Goal: Task Accomplishment & Management: Manage account settings

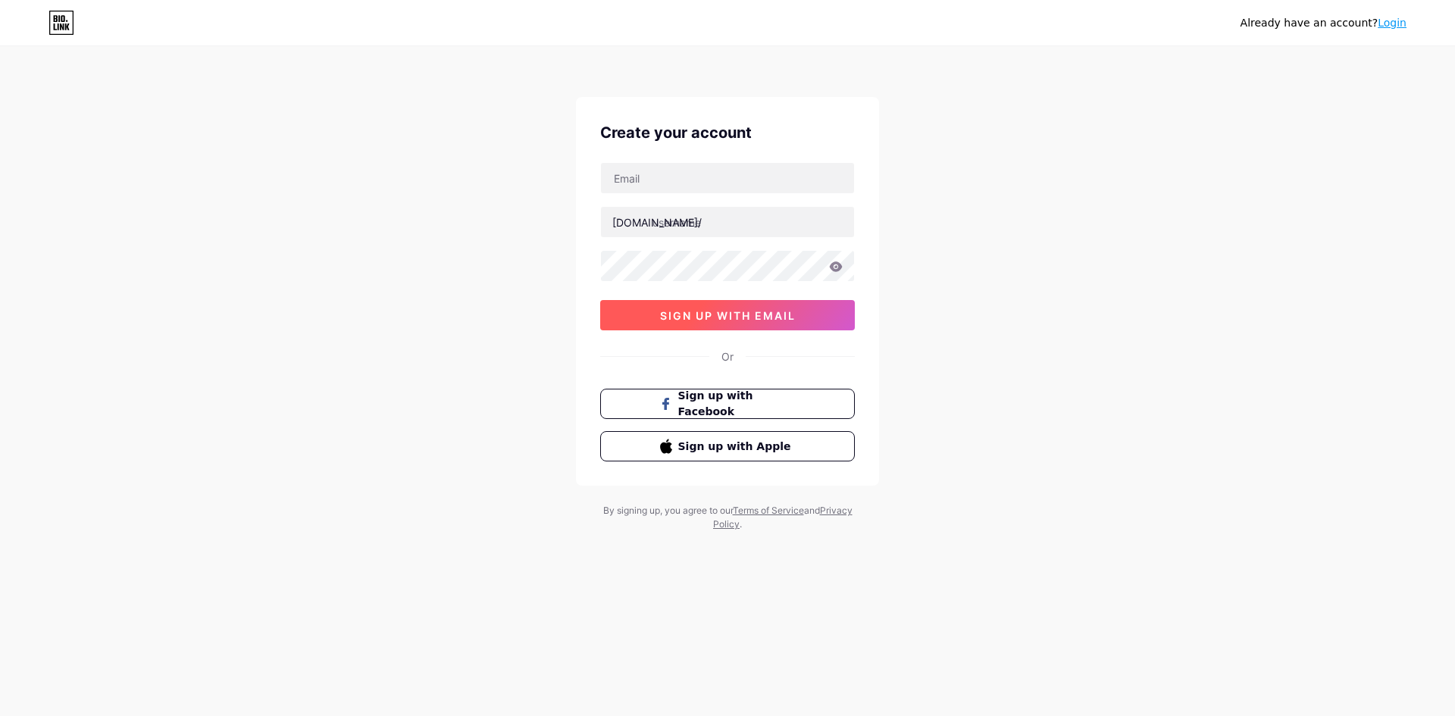
click at [724, 323] on button "sign up with email" at bounding box center [727, 315] width 255 height 30
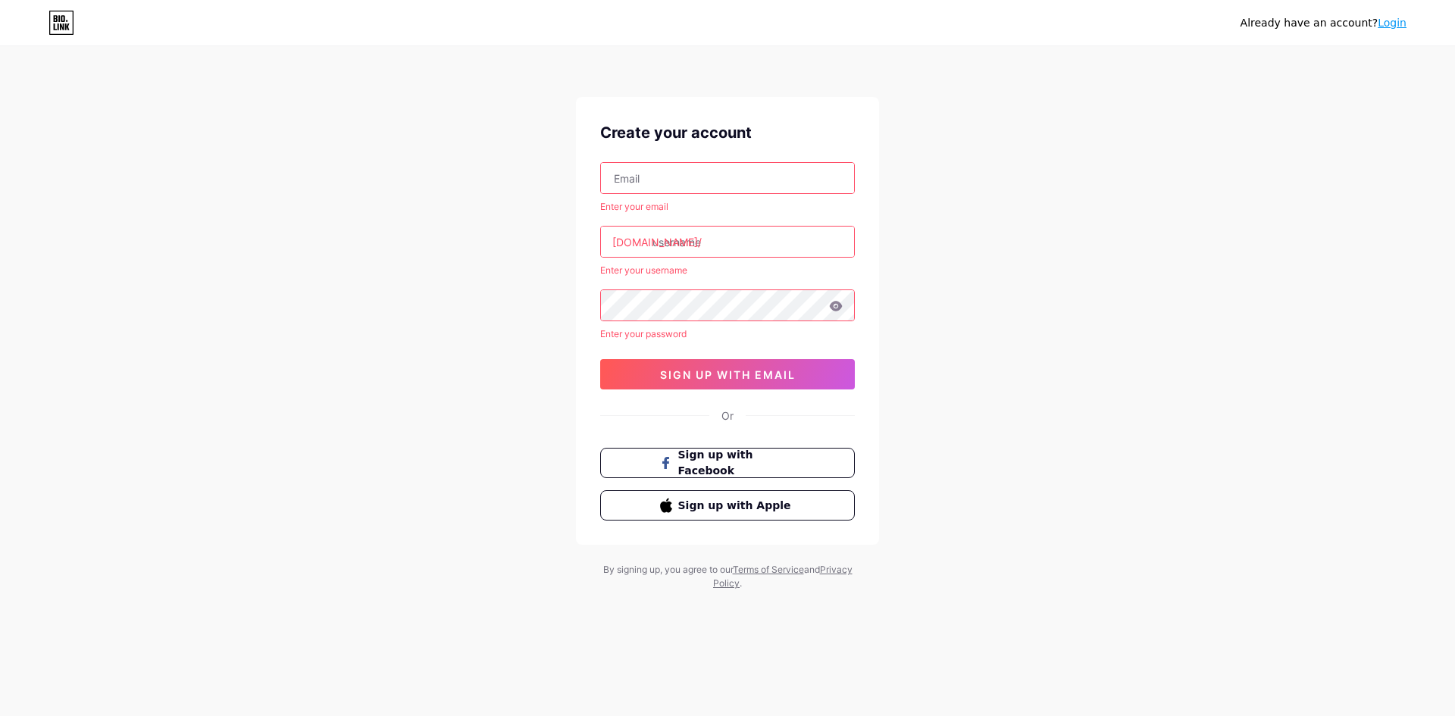
drag, startPoint x: 658, startPoint y: 179, endPoint x: 664, endPoint y: 188, distance: 10.5
click at [658, 178] on input "text" at bounding box center [727, 178] width 253 height 30
paste input "[EMAIL_ADDRESS][DOMAIN_NAME]"
type input "[EMAIL_ADDRESS][DOMAIN_NAME]"
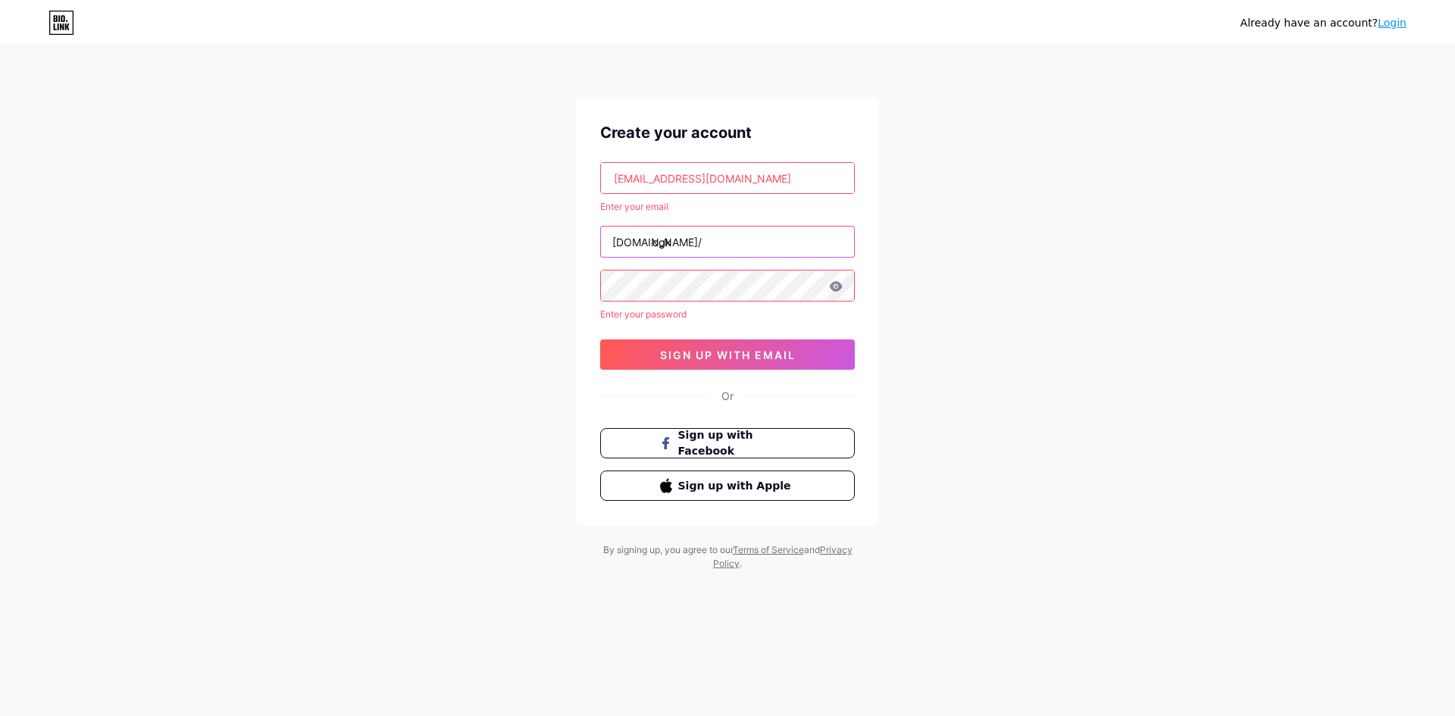
type input "cgk"
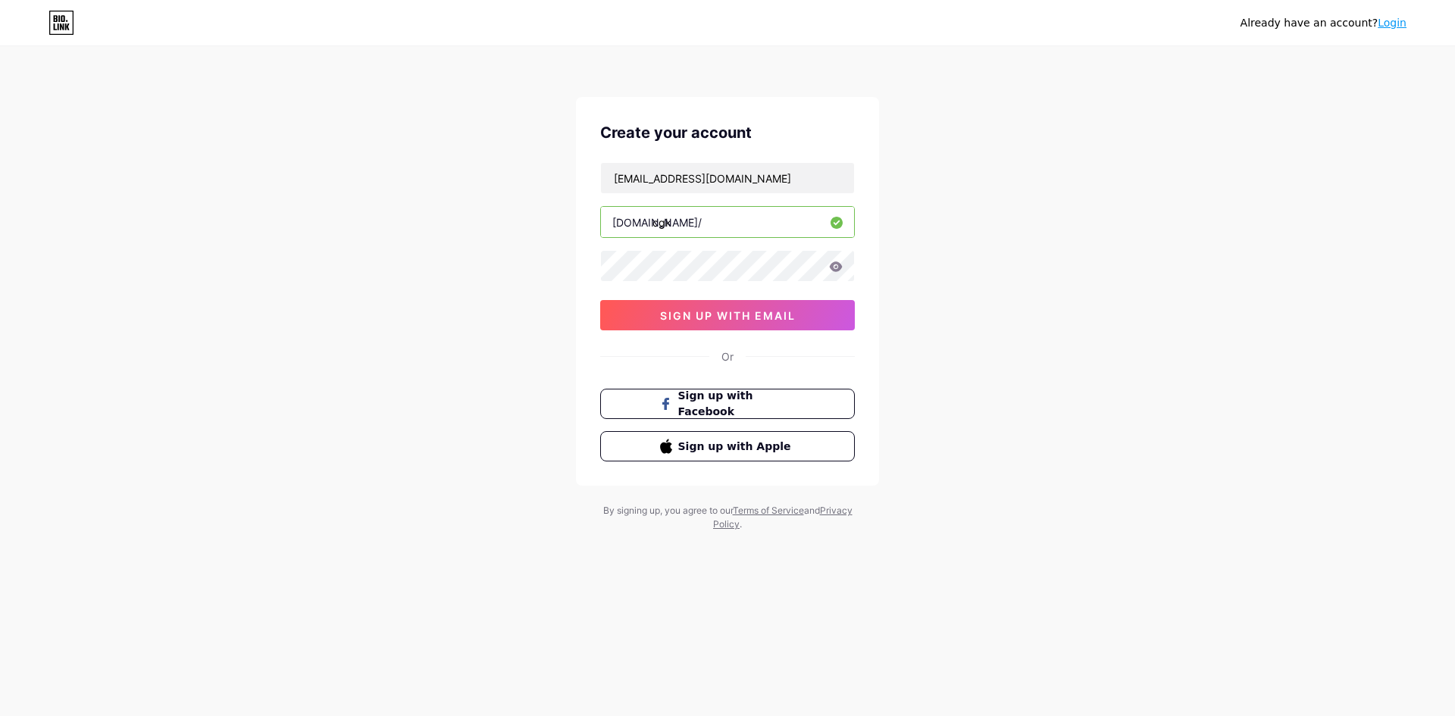
click at [724, 217] on input "cgk" at bounding box center [727, 222] width 253 height 30
type input "cgk33_resmi"
click at [708, 315] on span "sign up with email" at bounding box center [728, 315] width 136 height 13
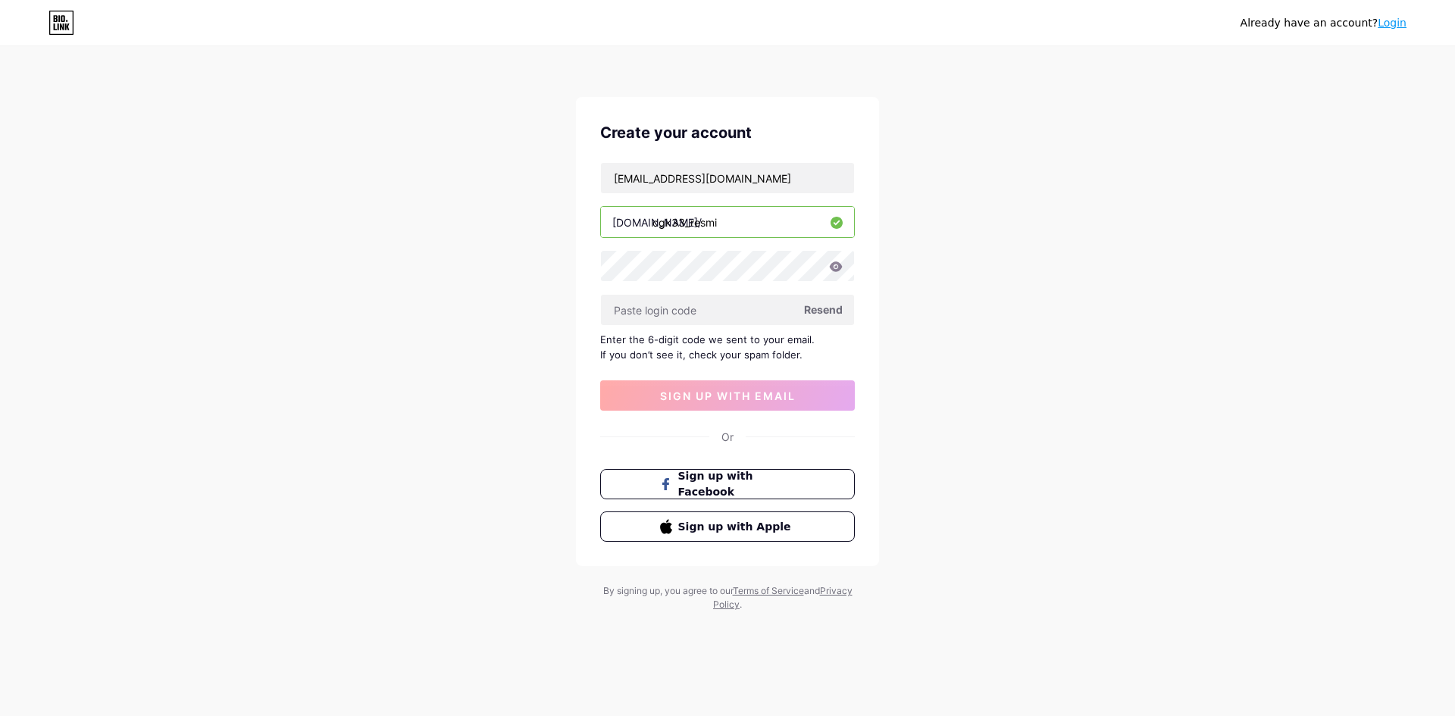
click at [824, 308] on span "Resend" at bounding box center [823, 310] width 39 height 16
paste input "475528"
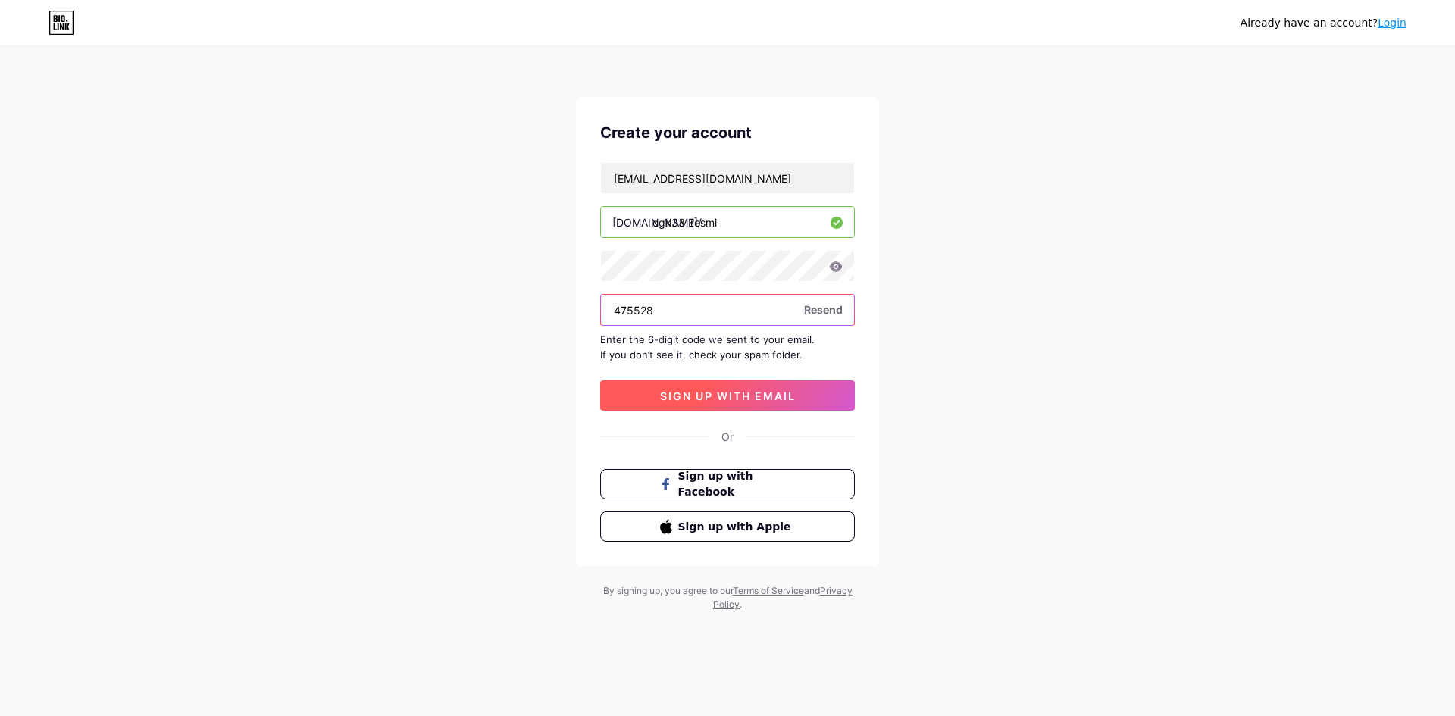
type input "475528"
click at [705, 397] on span "sign up with email" at bounding box center [728, 395] width 136 height 13
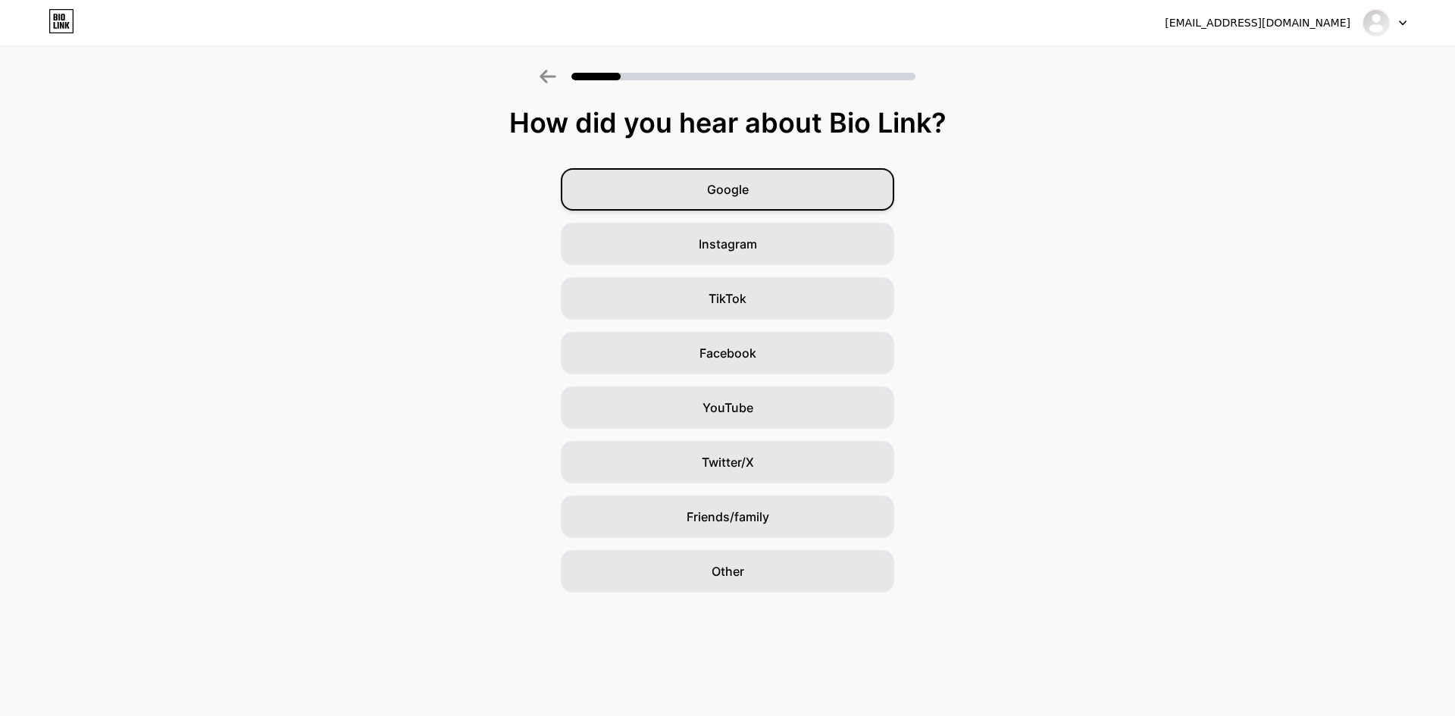
click at [752, 187] on div "Google" at bounding box center [727, 189] width 333 height 42
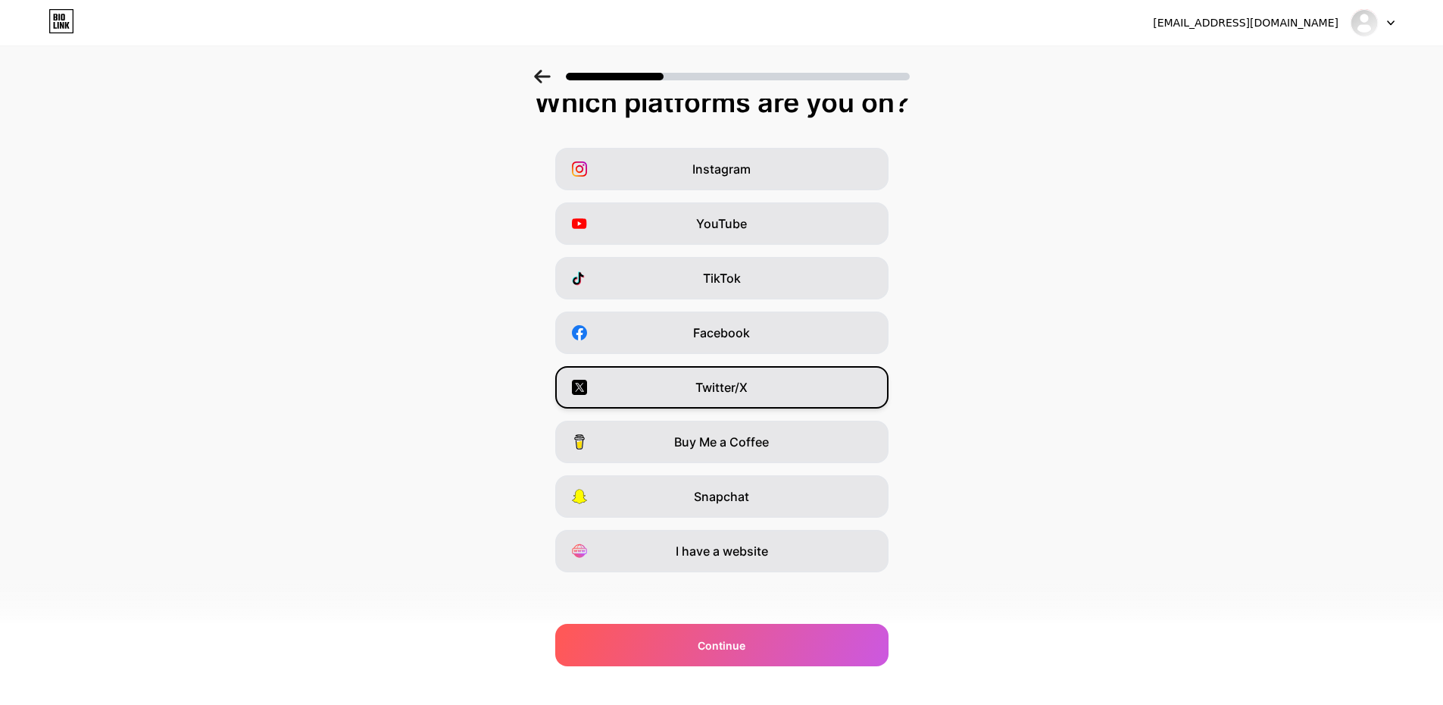
scroll to position [24, 0]
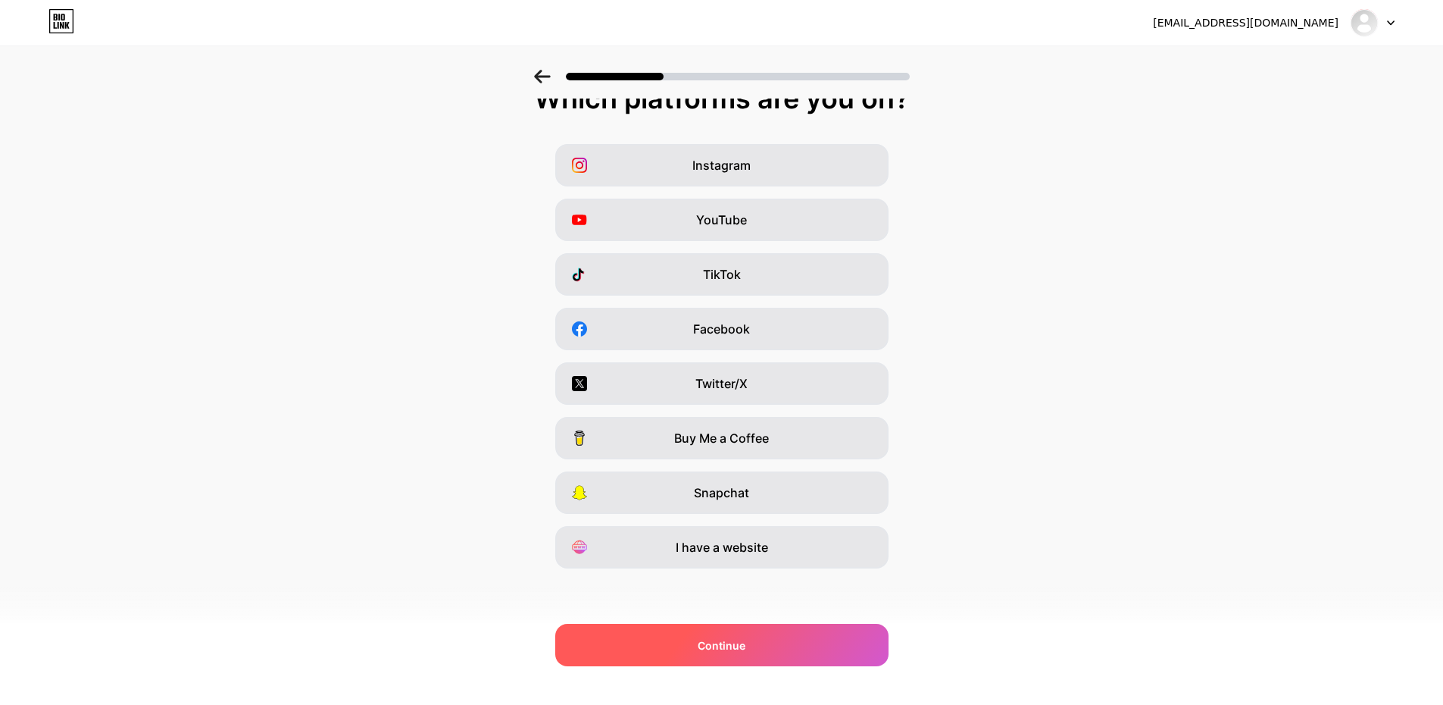
click at [733, 639] on span "Continue" at bounding box center [722, 645] width 48 height 16
click at [727, 640] on span "Continue" at bounding box center [722, 645] width 48 height 16
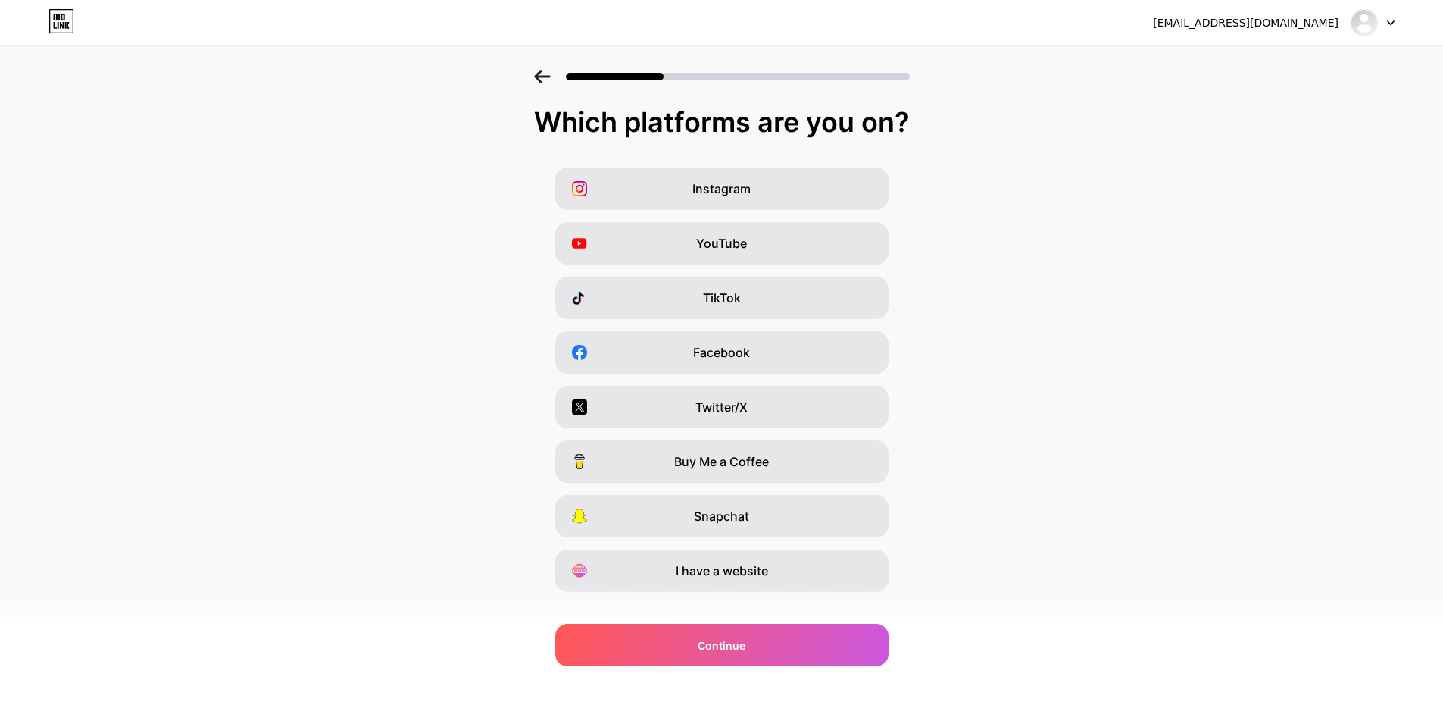
scroll to position [0, 0]
click at [743, 576] on span "I have a website" at bounding box center [722, 571] width 92 height 18
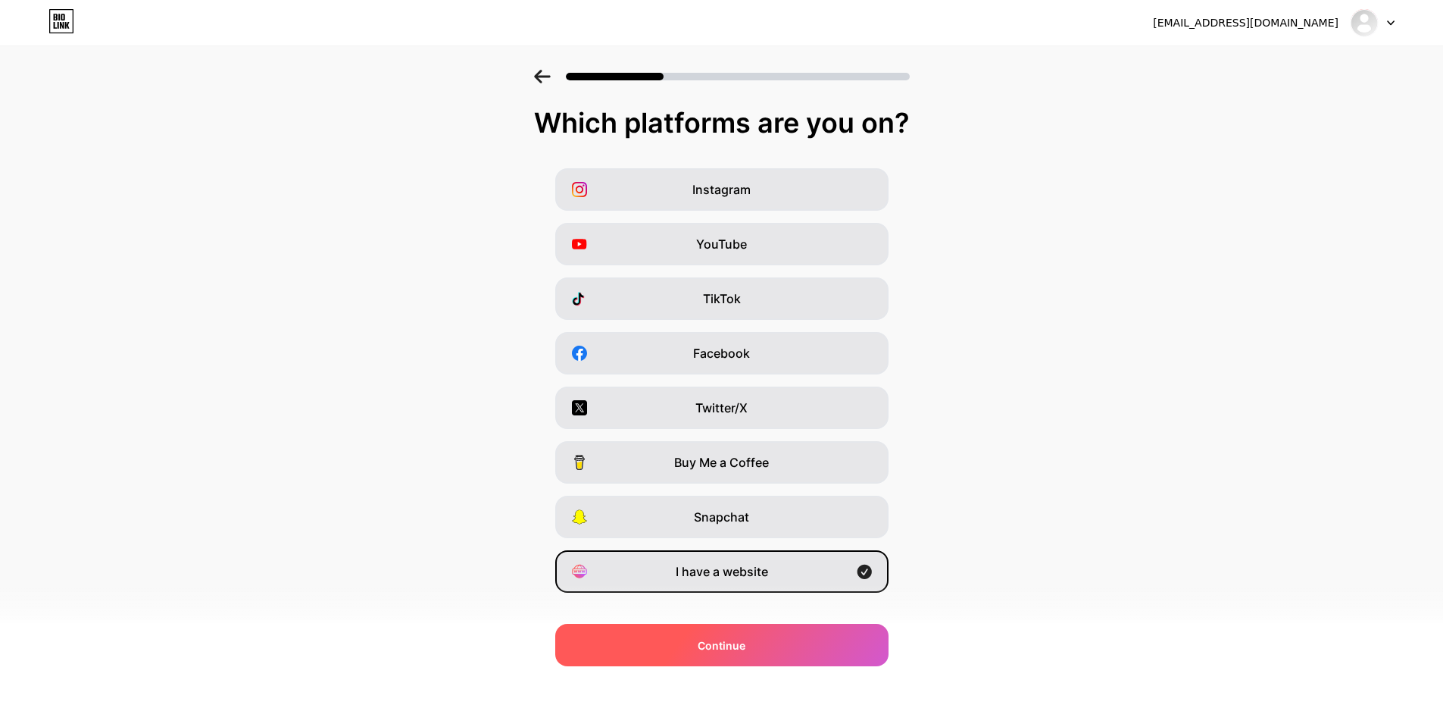
click at [735, 652] on span "Continue" at bounding box center [722, 645] width 48 height 16
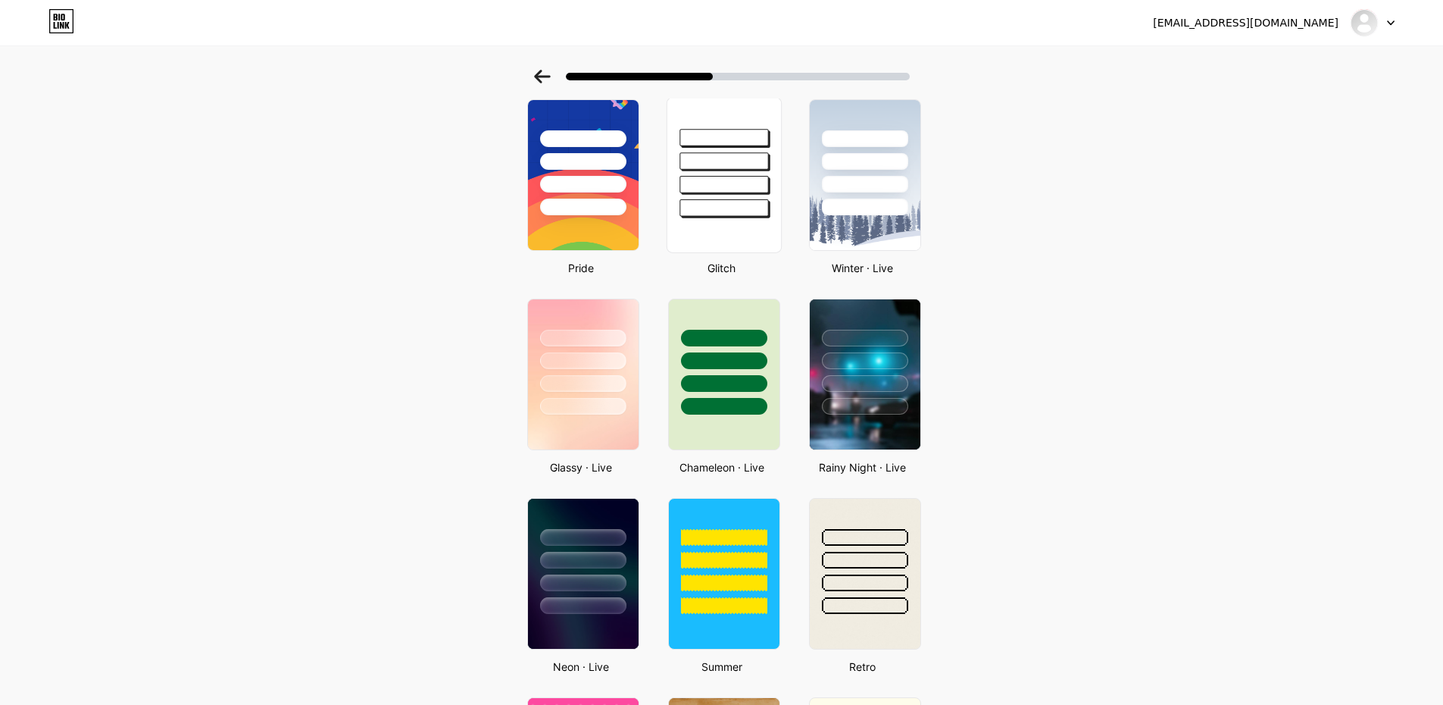
scroll to position [303, 0]
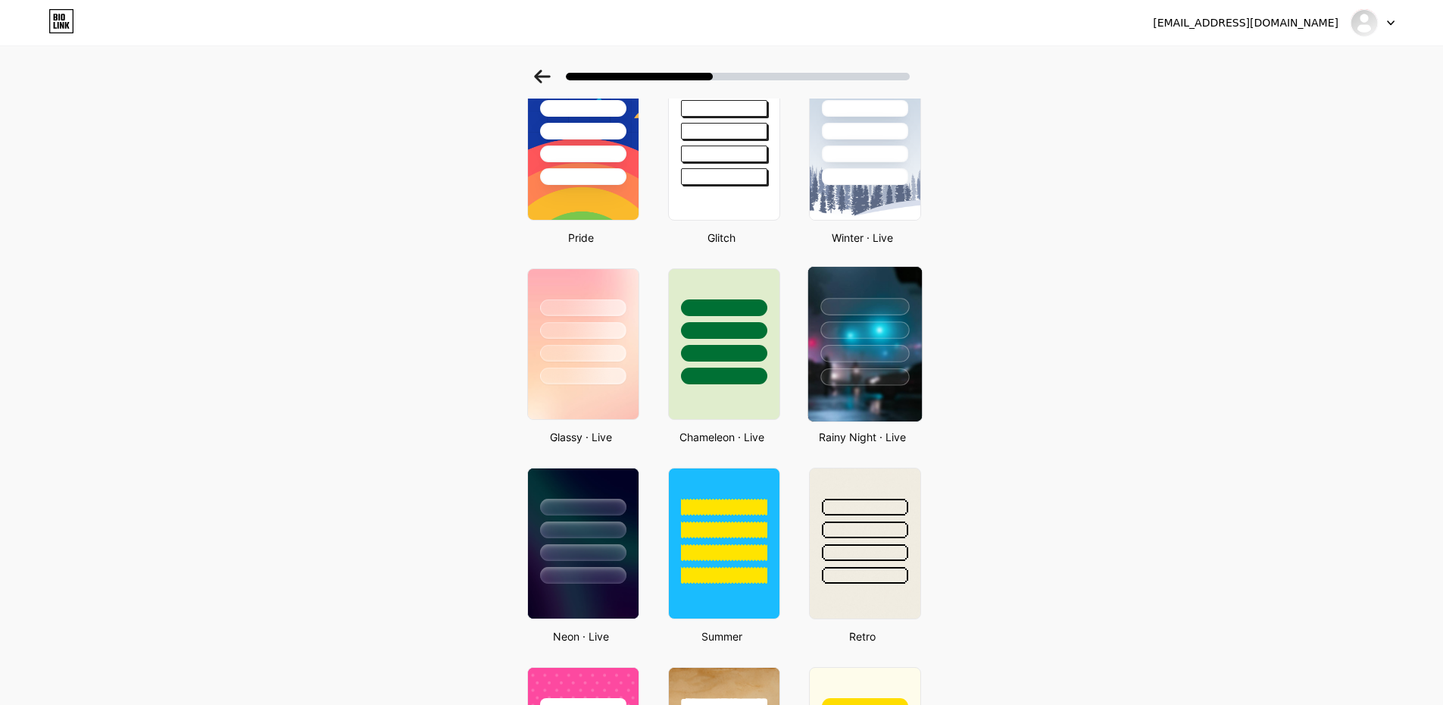
click at [840, 352] on div at bounding box center [865, 353] width 89 height 17
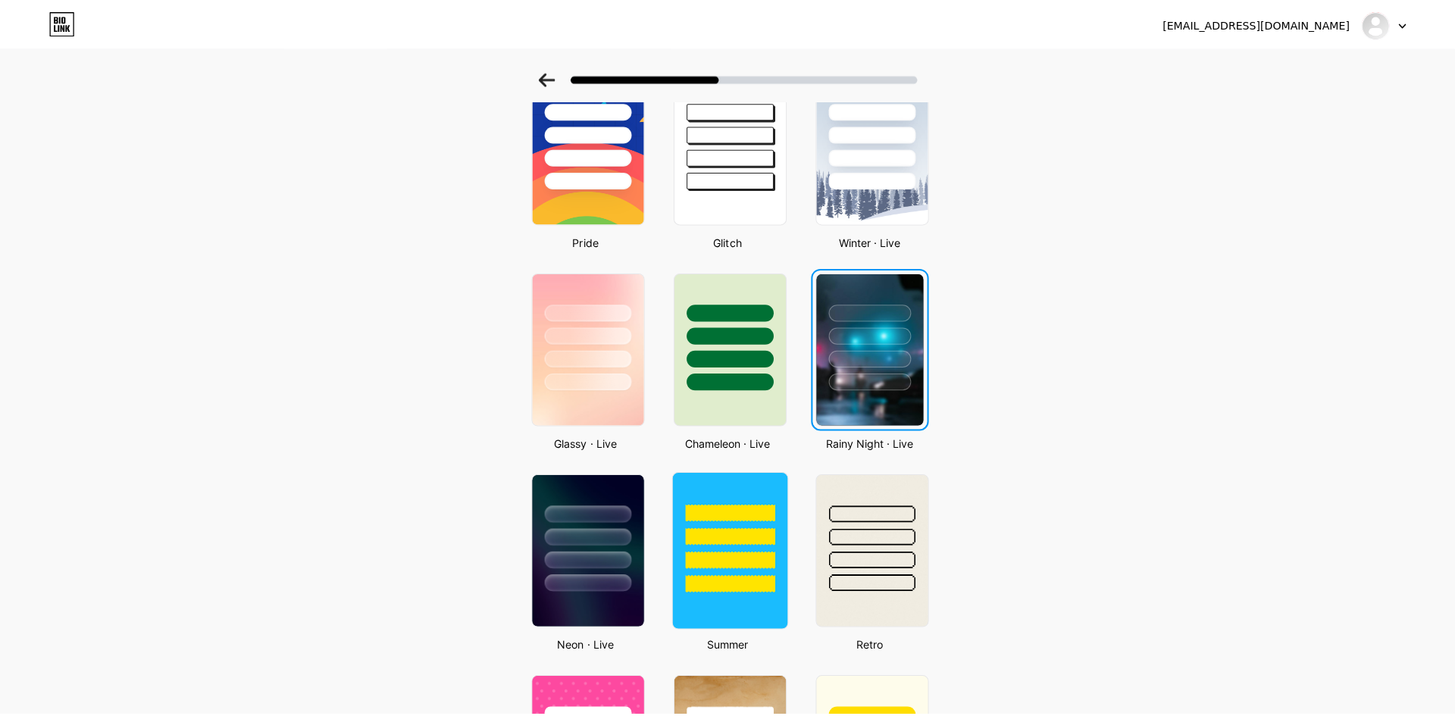
scroll to position [0, 0]
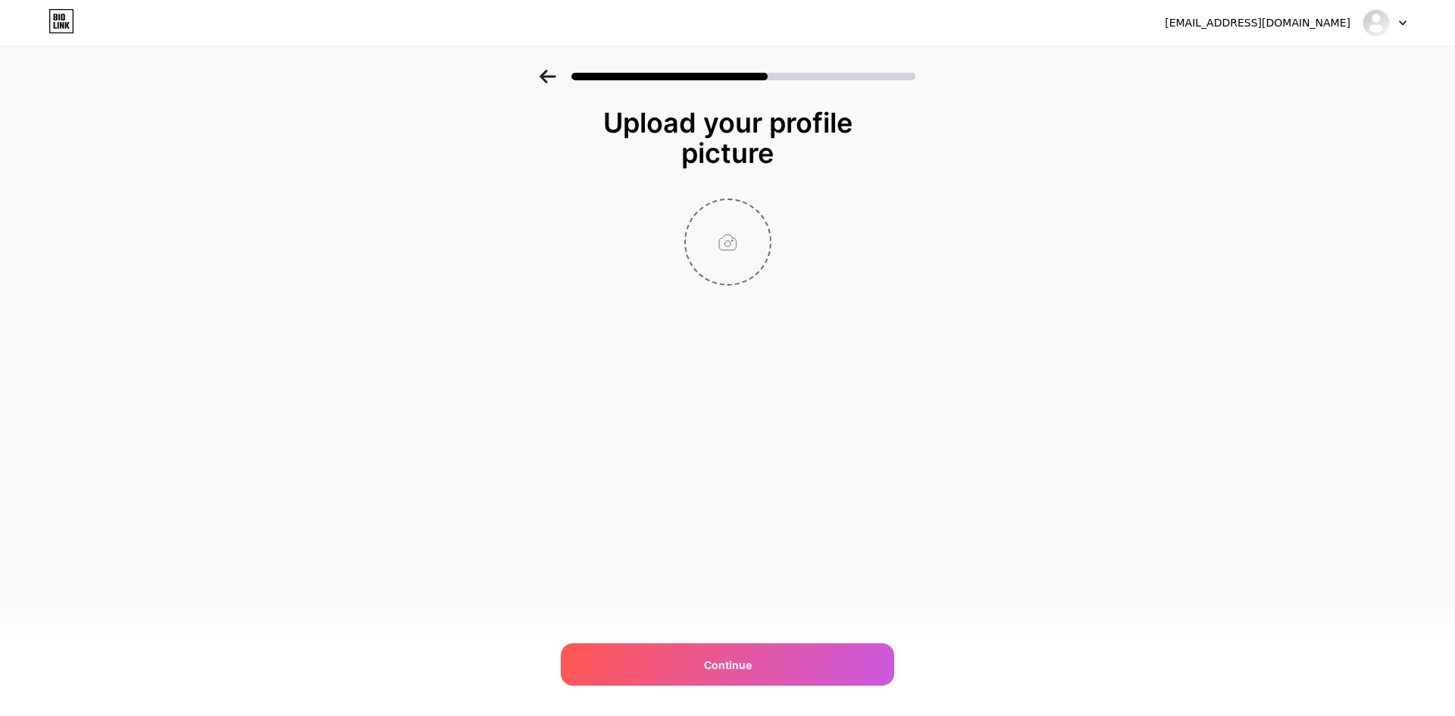
click at [726, 274] on input "file" at bounding box center [728, 242] width 84 height 84
type input "C:\fakepath\300x300px.png"
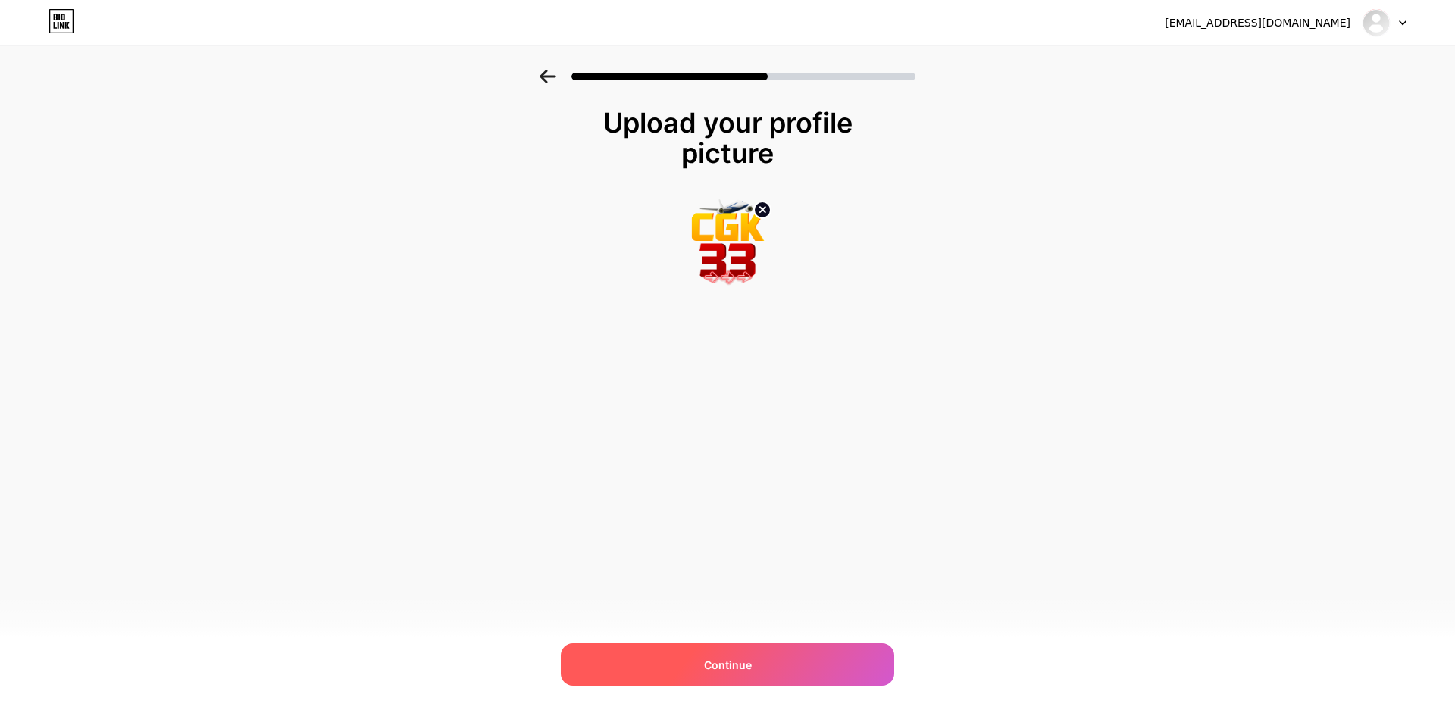
click at [706, 661] on span "Continue" at bounding box center [728, 665] width 48 height 16
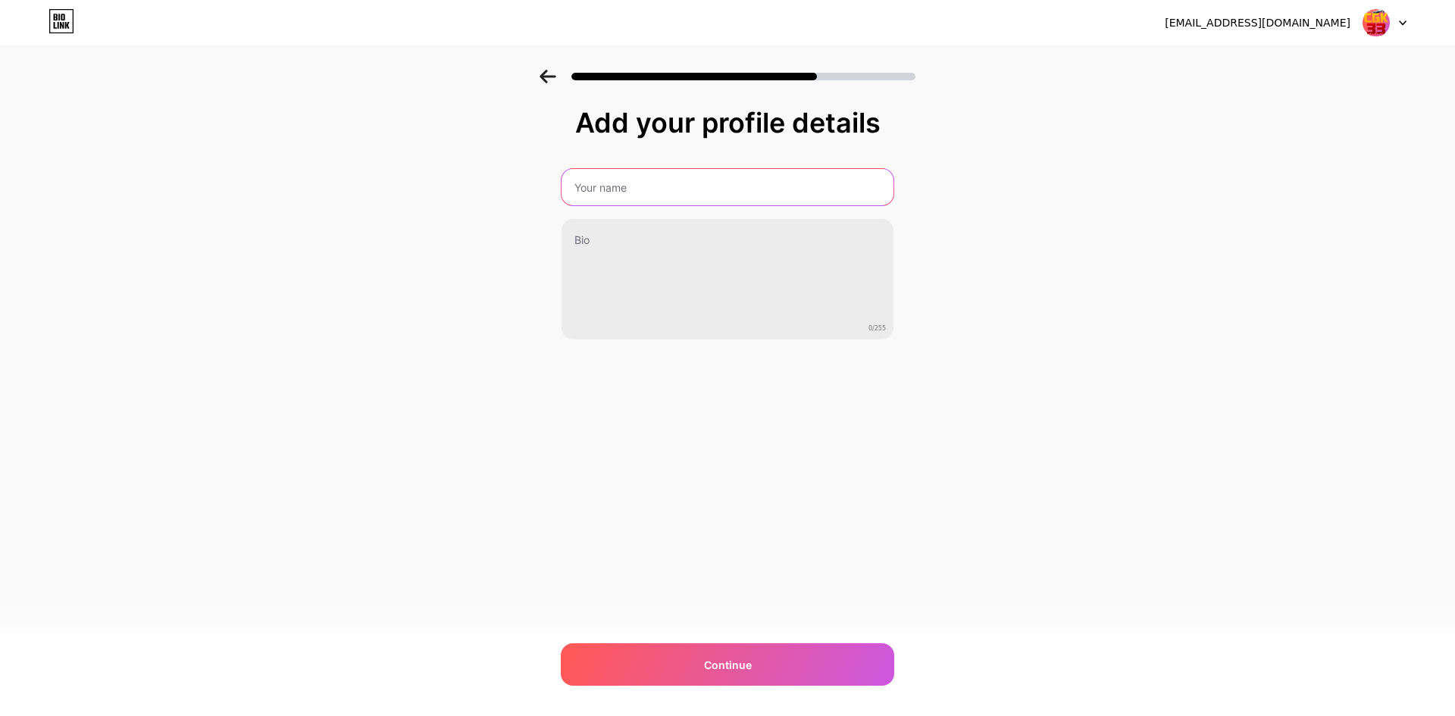
click at [655, 185] on input "text" at bounding box center [727, 187] width 332 height 36
type input "CGK33_RESMI"
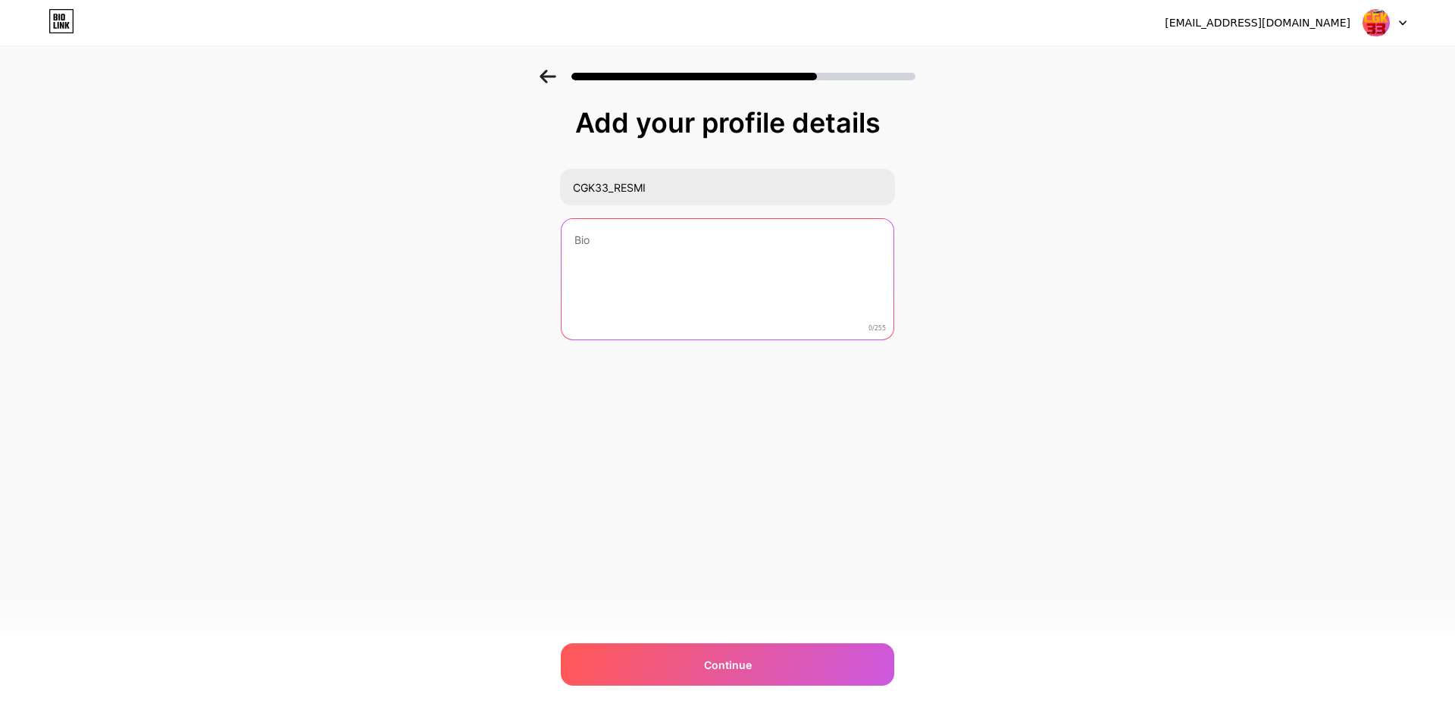
click at [639, 247] on textarea at bounding box center [727, 280] width 332 height 122
drag, startPoint x: 722, startPoint y: 274, endPoint x: 728, endPoint y: 363, distance: 88.9
click at [722, 274] on textarea at bounding box center [727, 280] width 335 height 124
paste textarea "CGK33_Resmi adalah akses utama ke program hadiah harian dan update terbaru untu…"
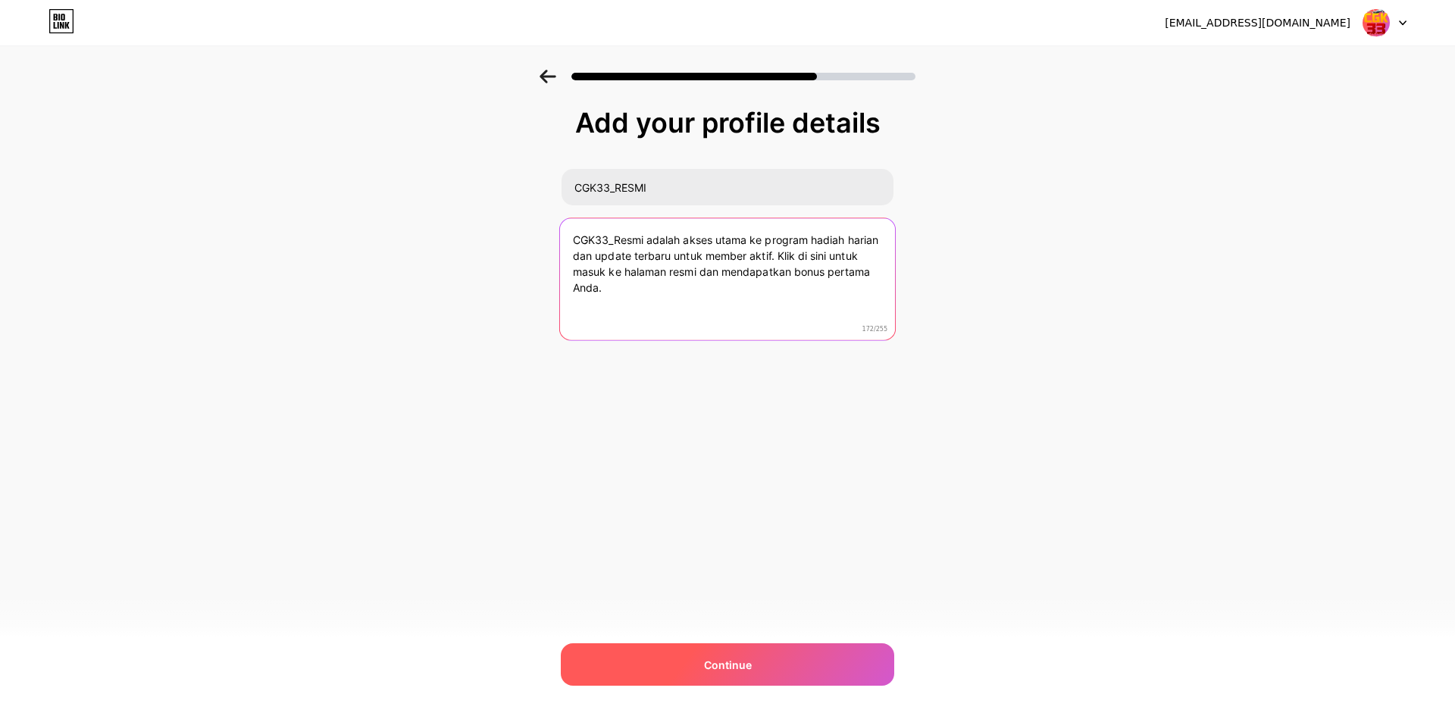
type textarea "CGK33_Resmi adalah akses utama ke program hadiah harian dan update terbaru untu…"
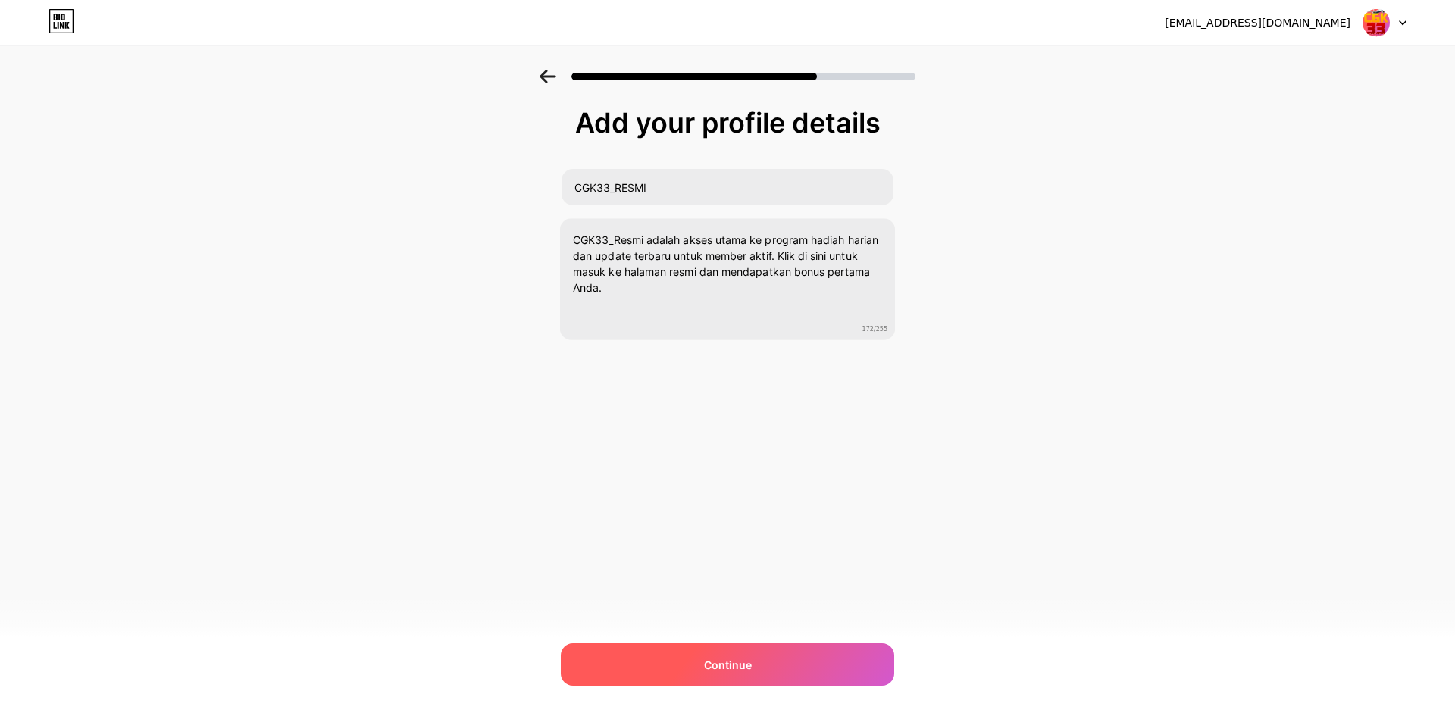
click at [745, 668] on span "Continue" at bounding box center [728, 665] width 48 height 16
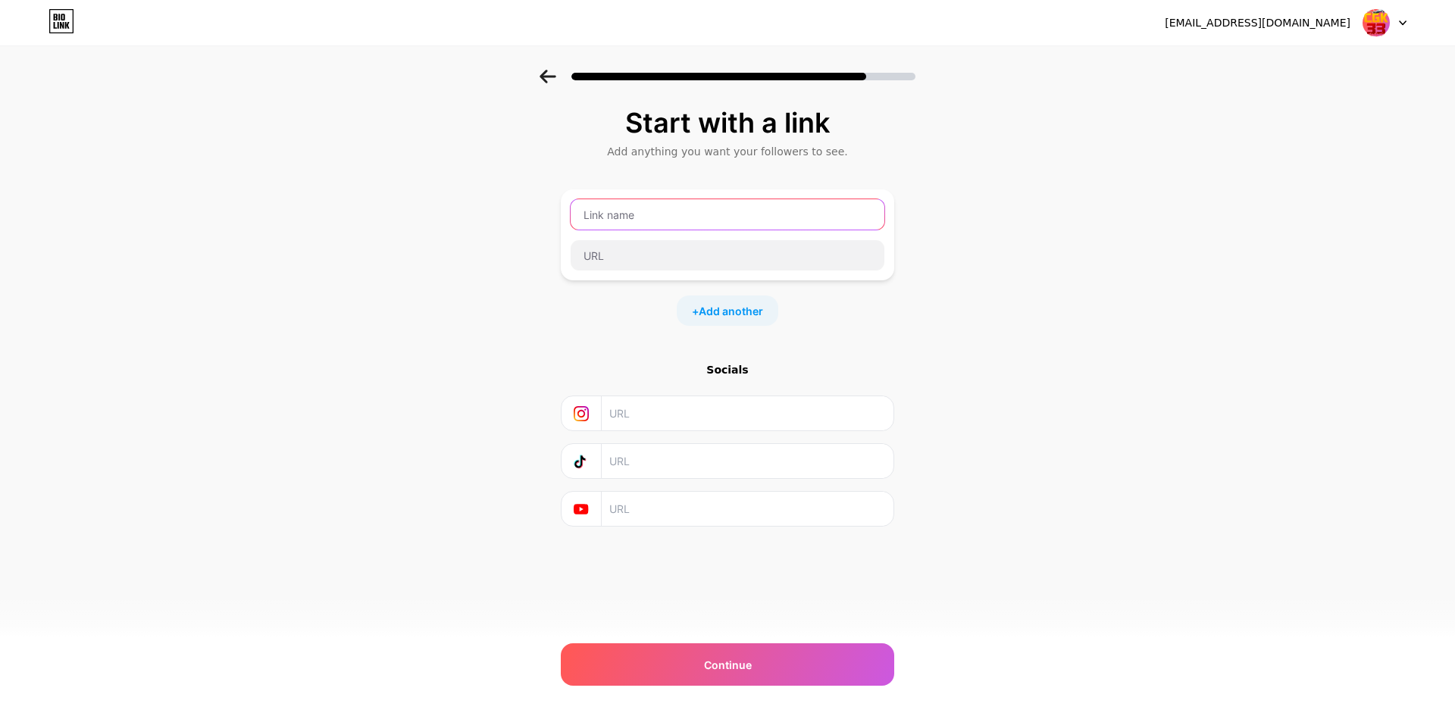
click at [651, 217] on input "text" at bounding box center [728, 214] width 314 height 30
type input "Link"
type input "LOGIN CGK33"
click at [638, 258] on input "text" at bounding box center [728, 255] width 314 height 30
paste input "[URL][DOMAIN_NAME]"
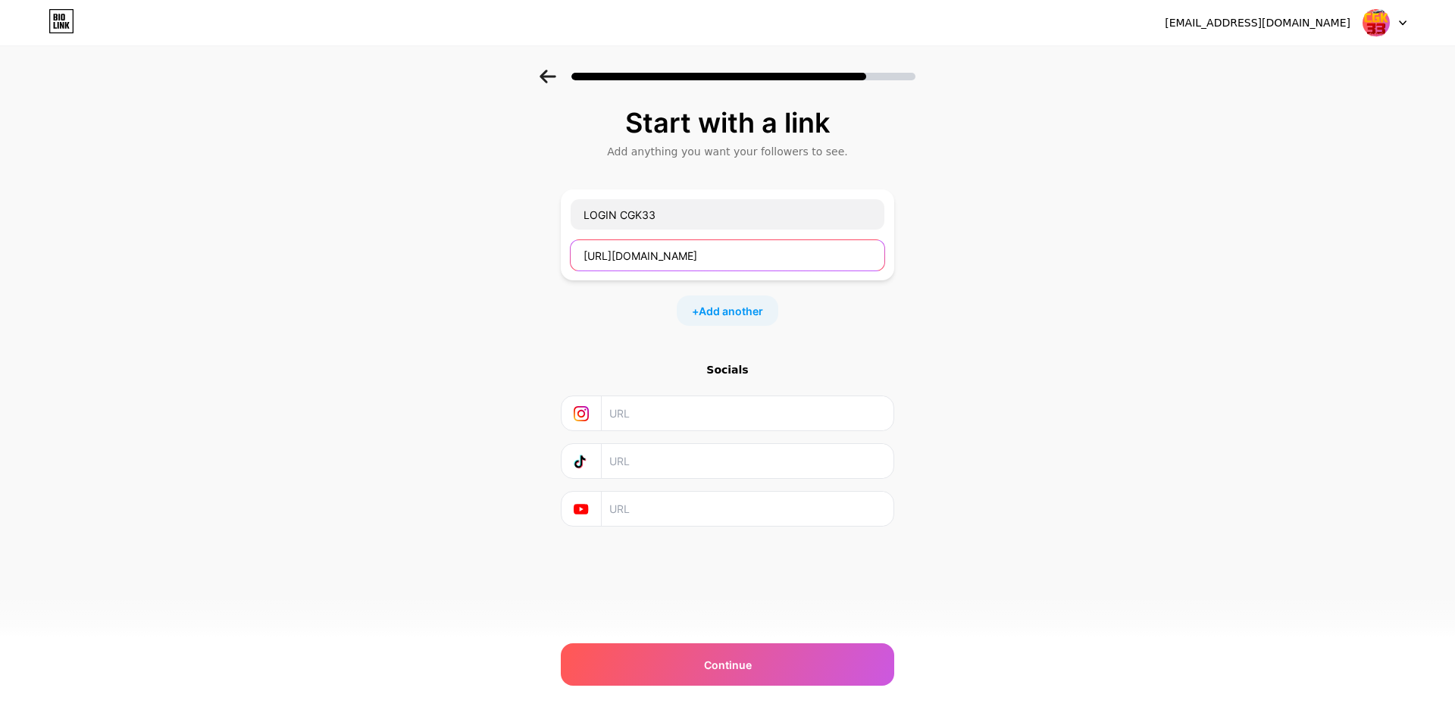
type input "[URL][DOMAIN_NAME]"
click at [1131, 358] on div "Start with a link Add anything you want your followers to see. LOGIN CGK33 [URL…" at bounding box center [727, 336] width 1455 height 533
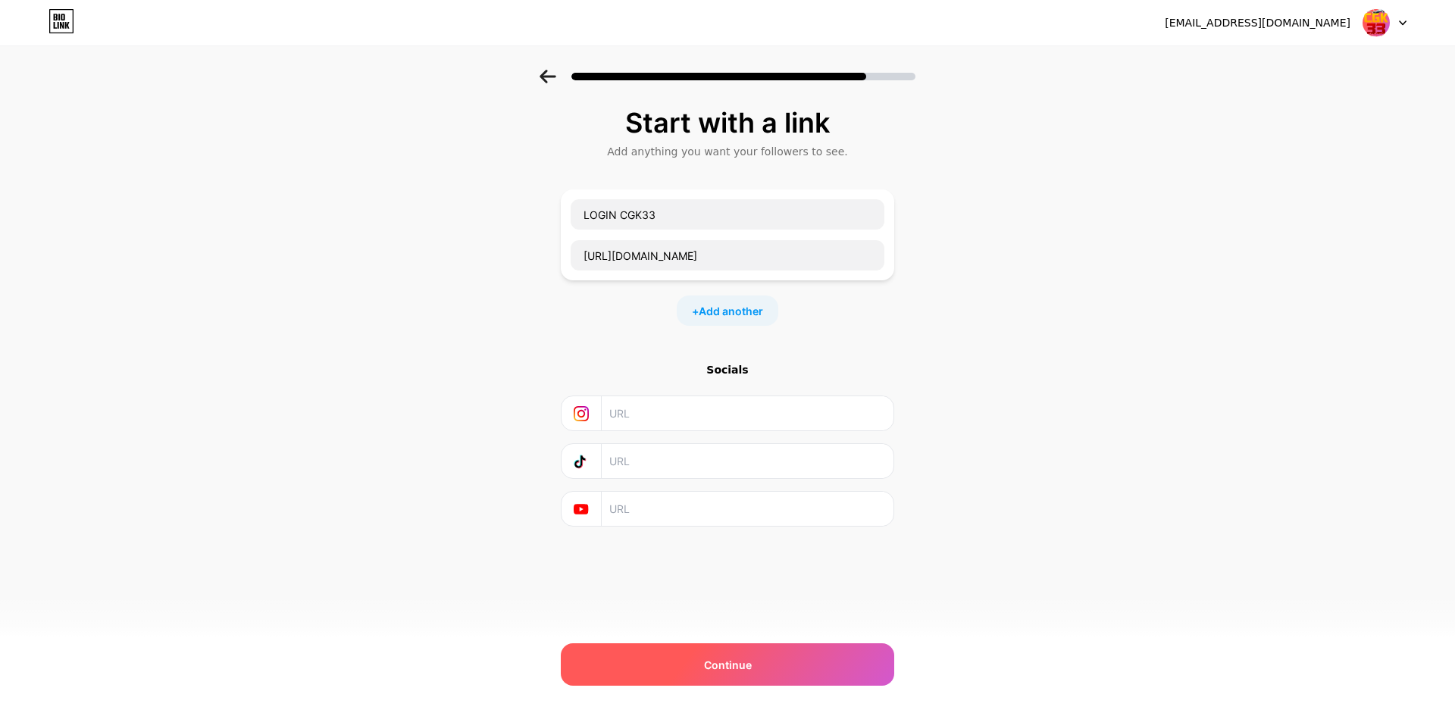
click at [774, 660] on div "Continue" at bounding box center [727, 664] width 333 height 42
click at [704, 674] on div "Continue" at bounding box center [727, 664] width 333 height 42
click at [757, 660] on div "Continue" at bounding box center [727, 664] width 333 height 42
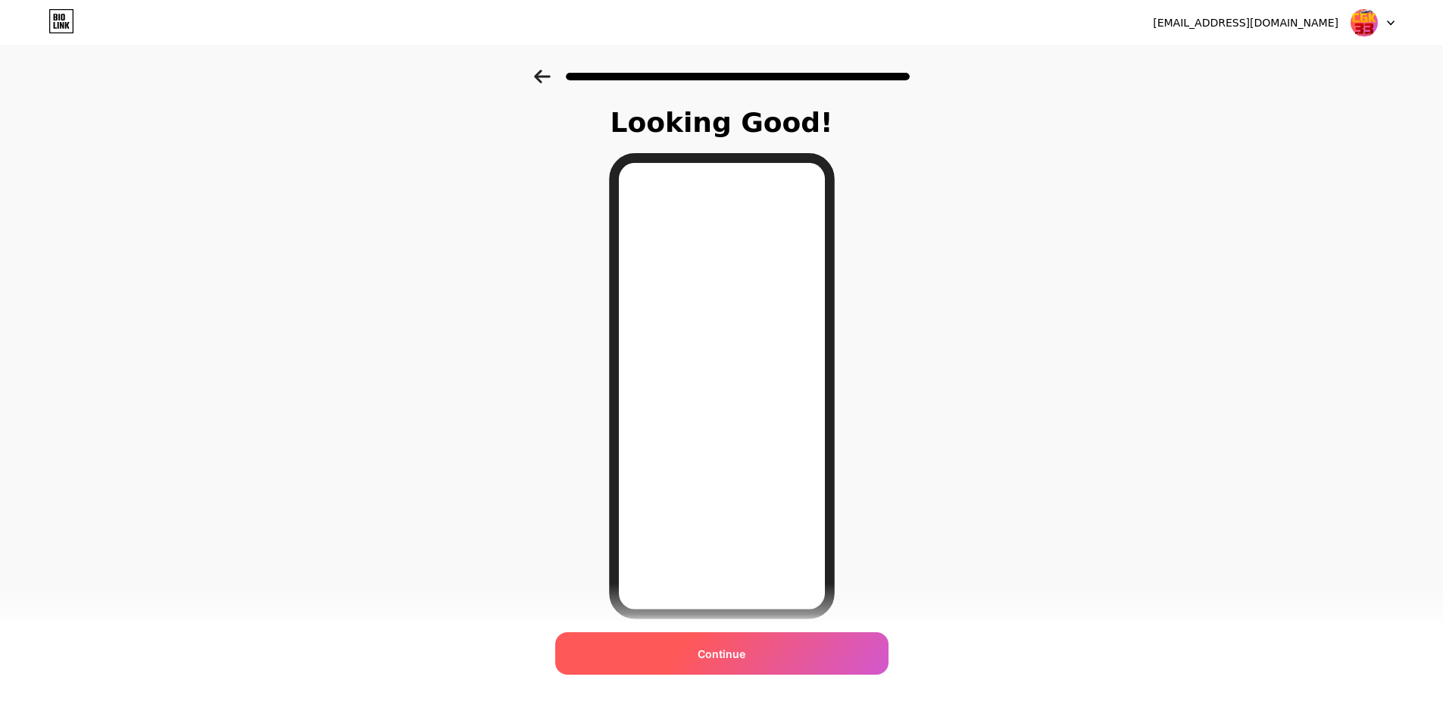
drag, startPoint x: 735, startPoint y: 651, endPoint x: 764, endPoint y: 651, distance: 28.8
click at [735, 651] on span "Continue" at bounding box center [722, 654] width 48 height 16
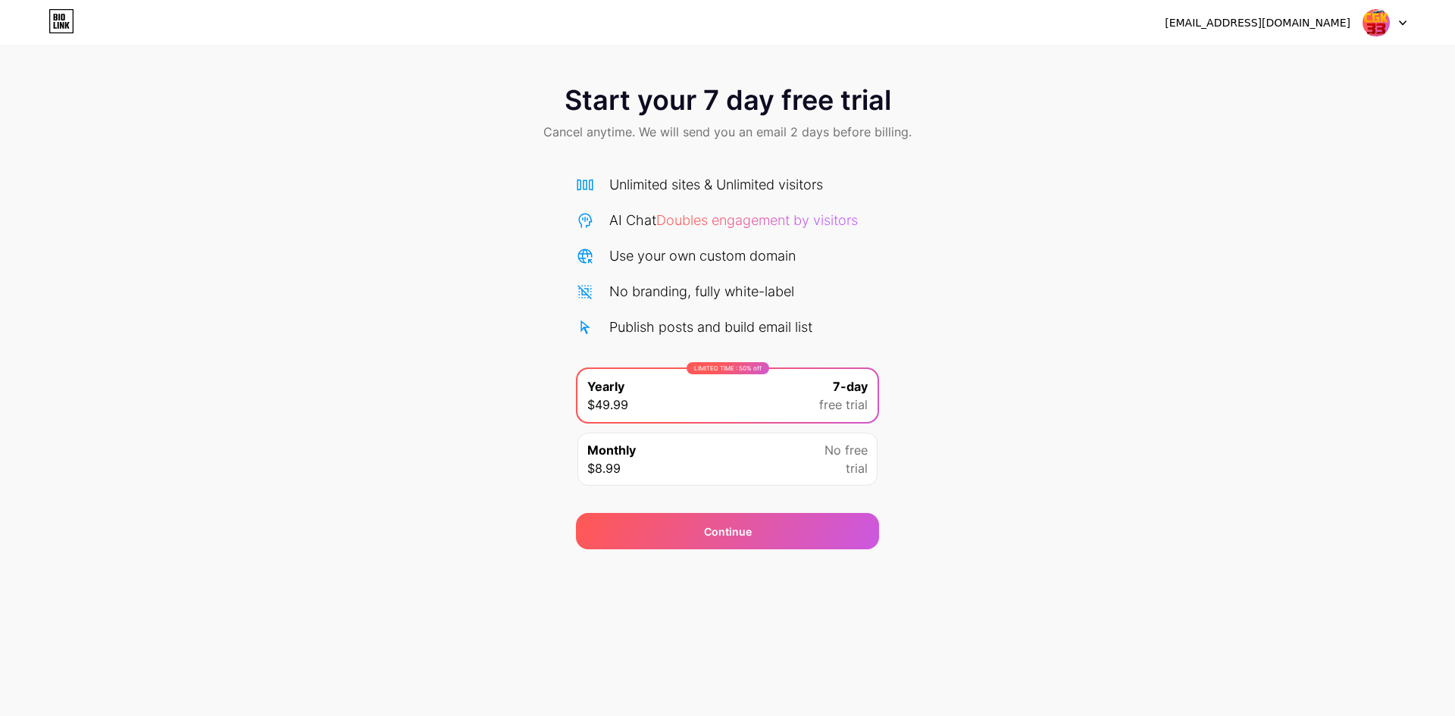
click at [693, 461] on div "Monthly $8.99 No free trial" at bounding box center [727, 459] width 300 height 53
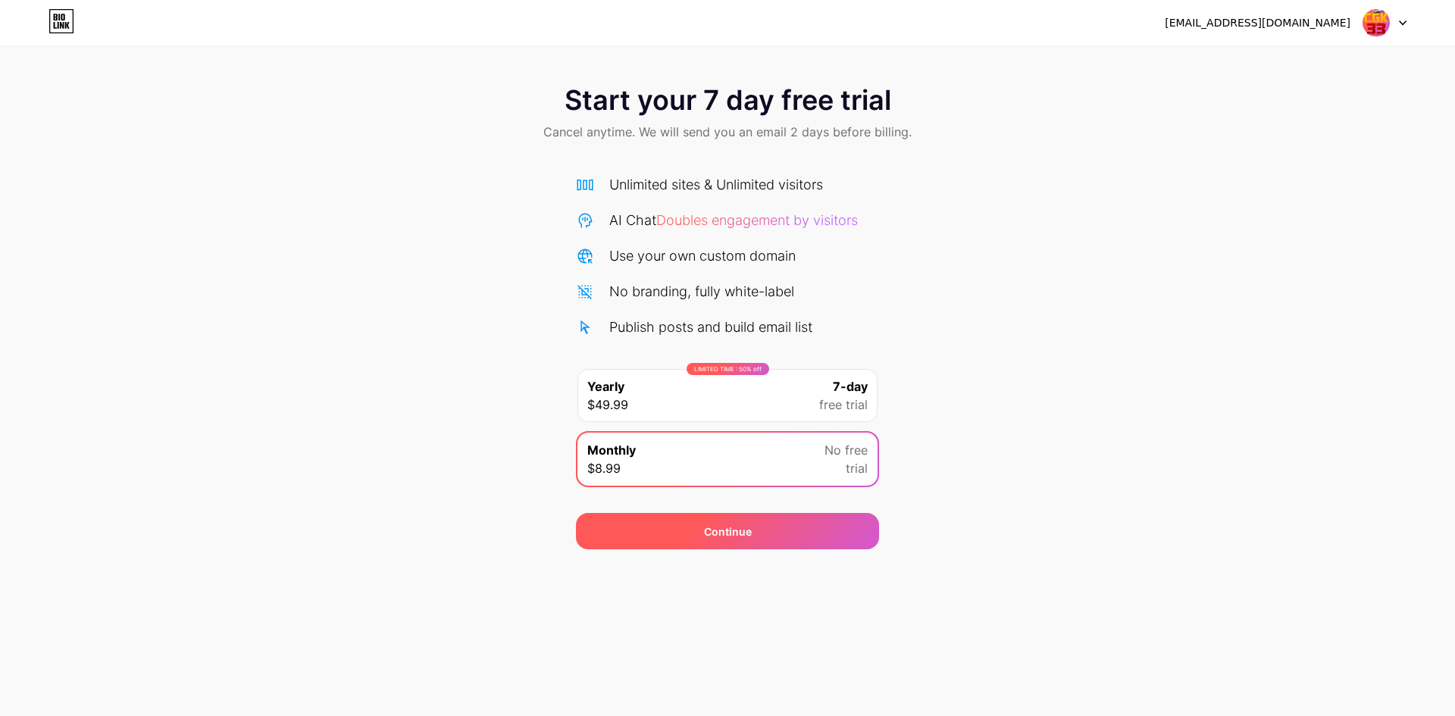
click at [713, 528] on span "Continue" at bounding box center [728, 532] width 48 height 16
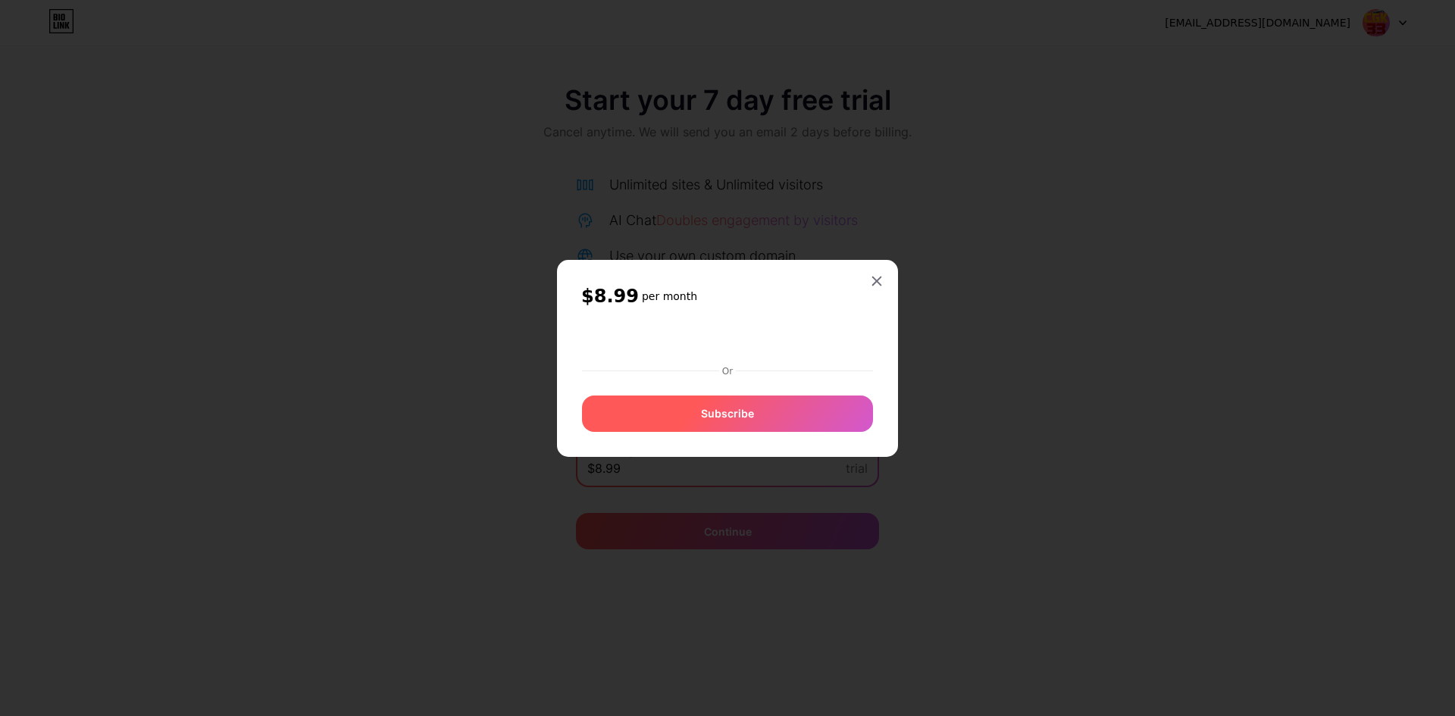
click at [746, 399] on div "Subscribe" at bounding box center [727, 414] width 291 height 36
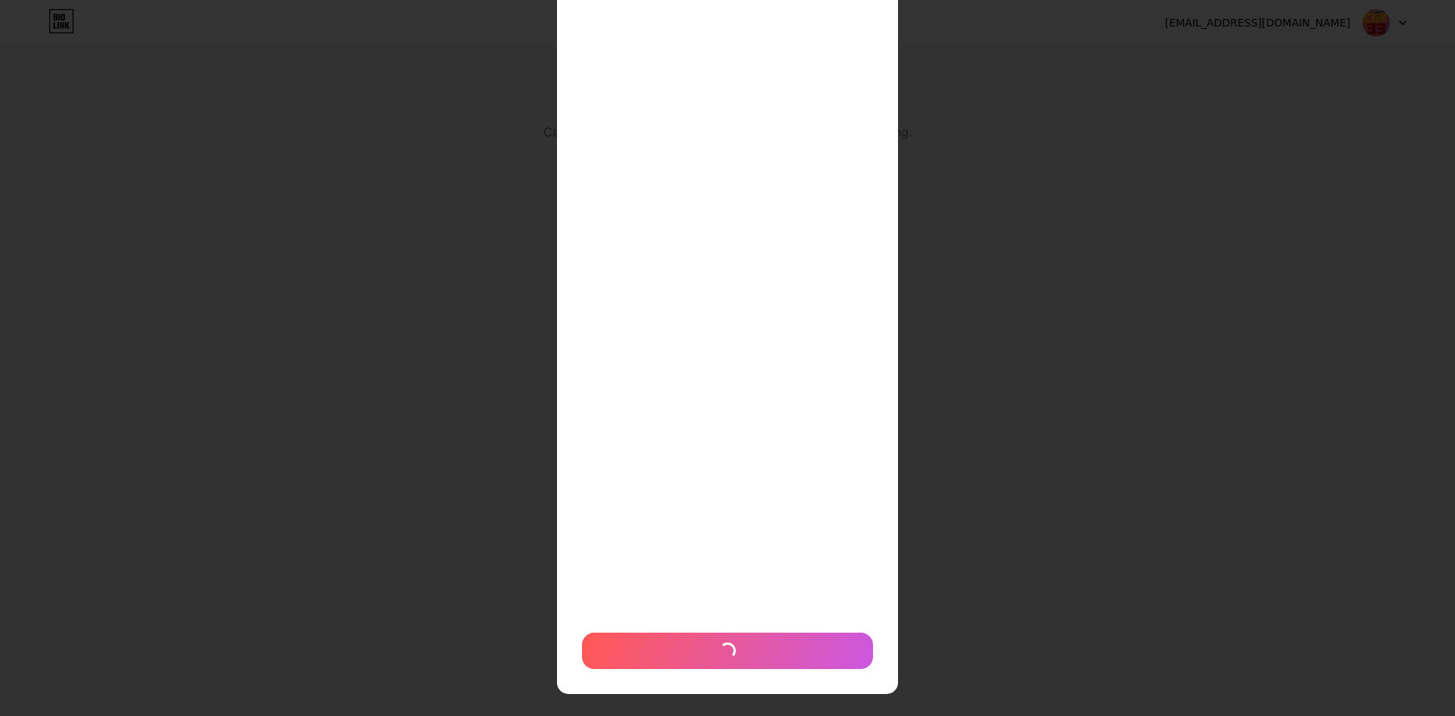
scroll to position [186, 0]
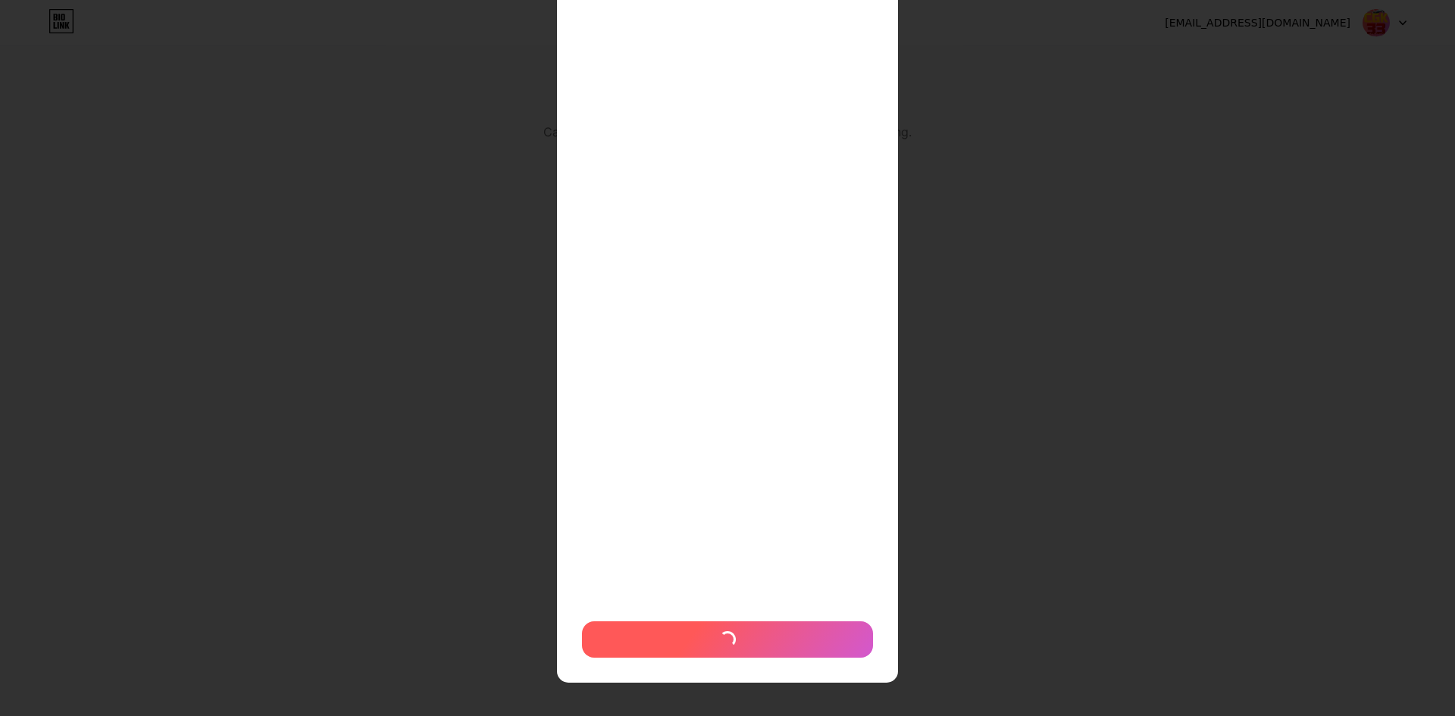
click at [692, 651] on div at bounding box center [727, 639] width 291 height 36
click at [694, 649] on div at bounding box center [727, 639] width 291 height 36
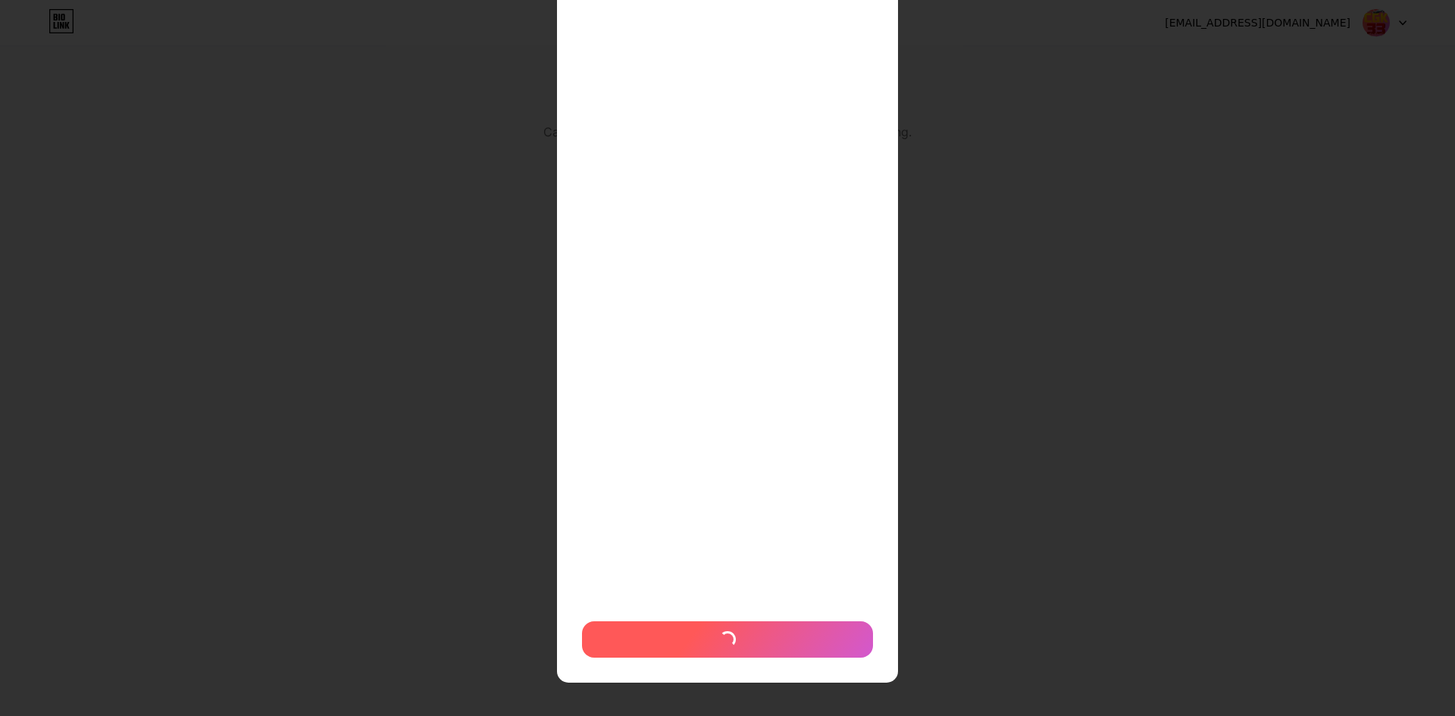
click at [694, 649] on div at bounding box center [727, 639] width 291 height 36
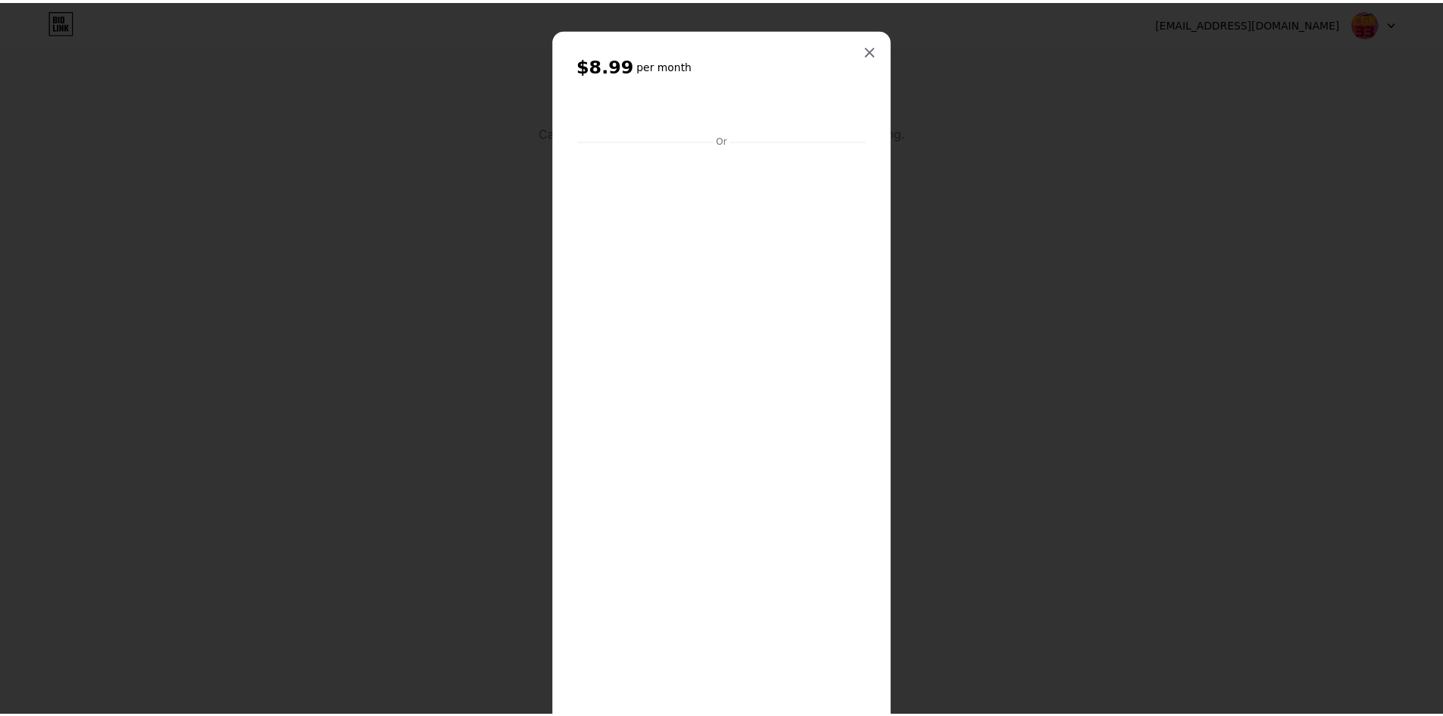
scroll to position [0, 0]
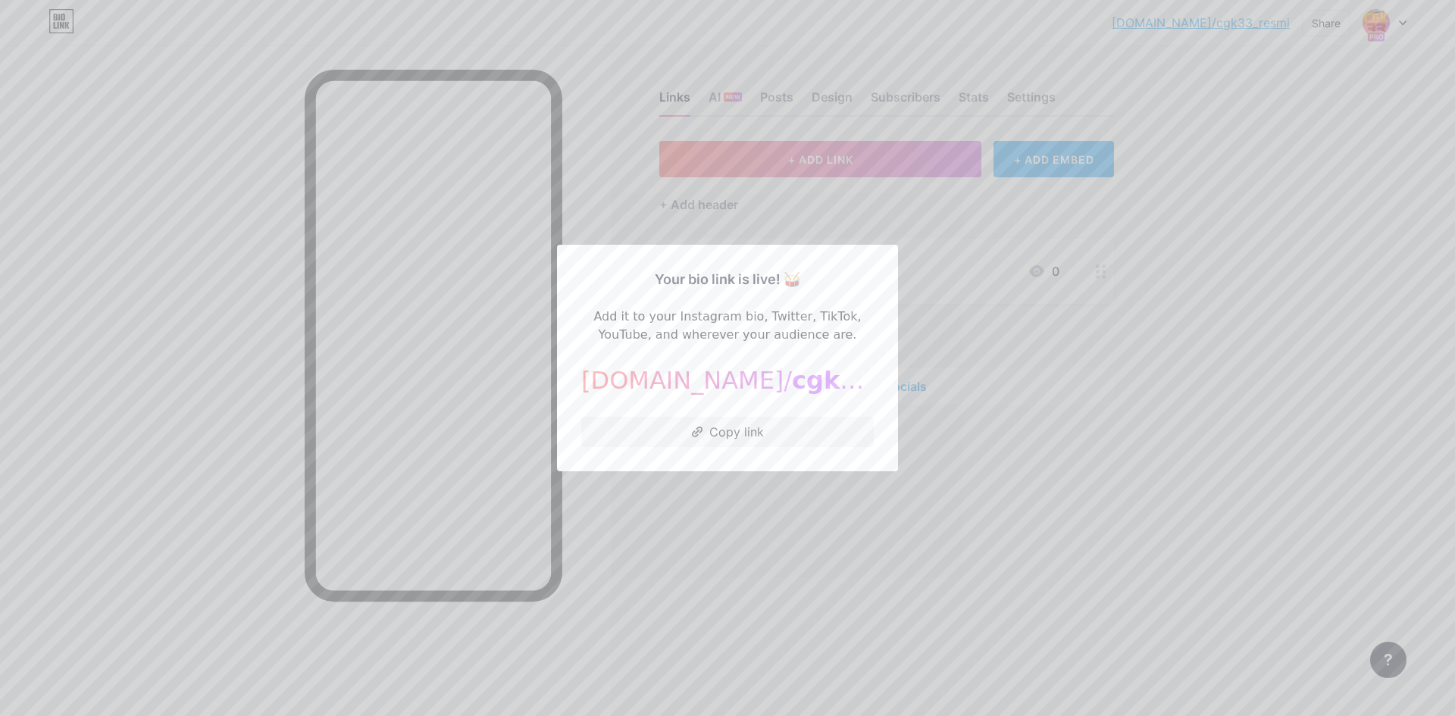
drag, startPoint x: 749, startPoint y: 442, endPoint x: 753, endPoint y: 471, distance: 29.0
click at [749, 442] on button "Copy link" at bounding box center [727, 432] width 292 height 30
click at [1040, 505] on div at bounding box center [727, 358] width 1455 height 716
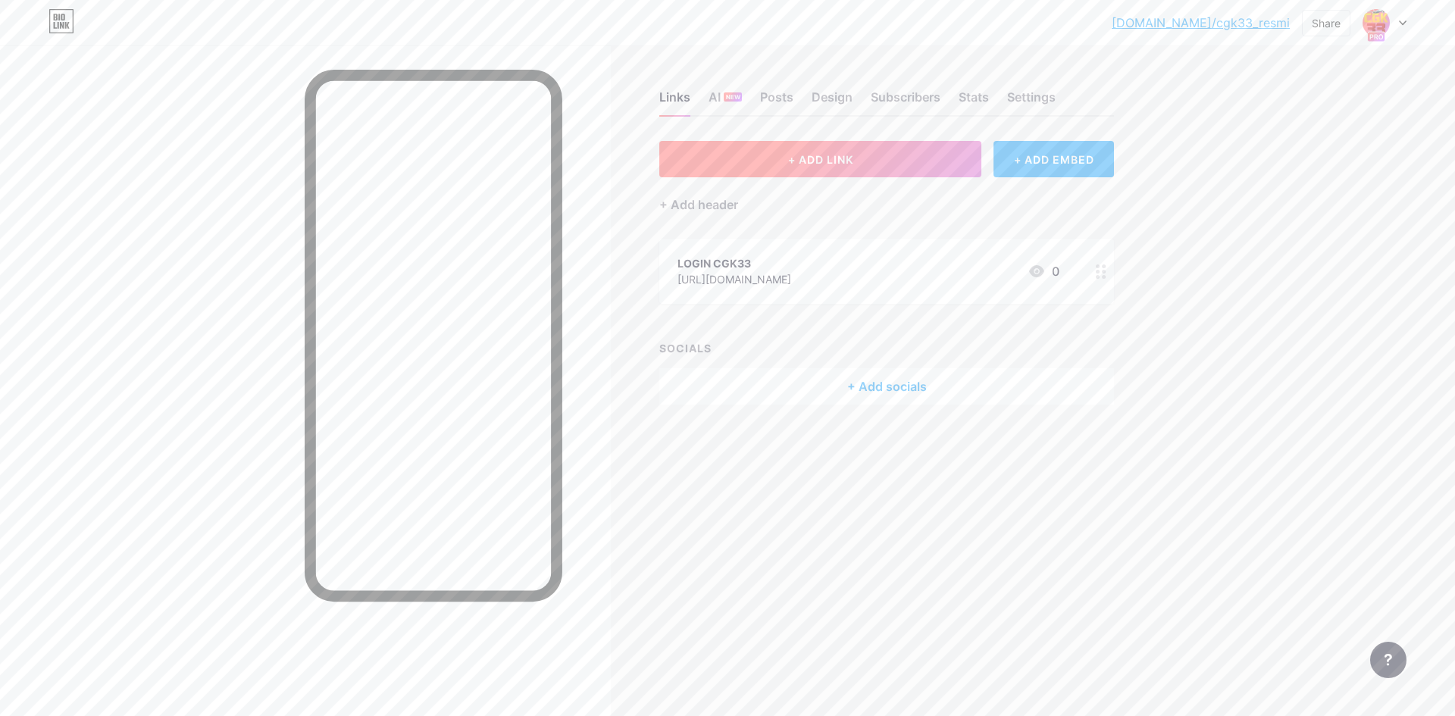
click at [807, 153] on span "+ ADD LINK" at bounding box center [820, 159] width 65 height 13
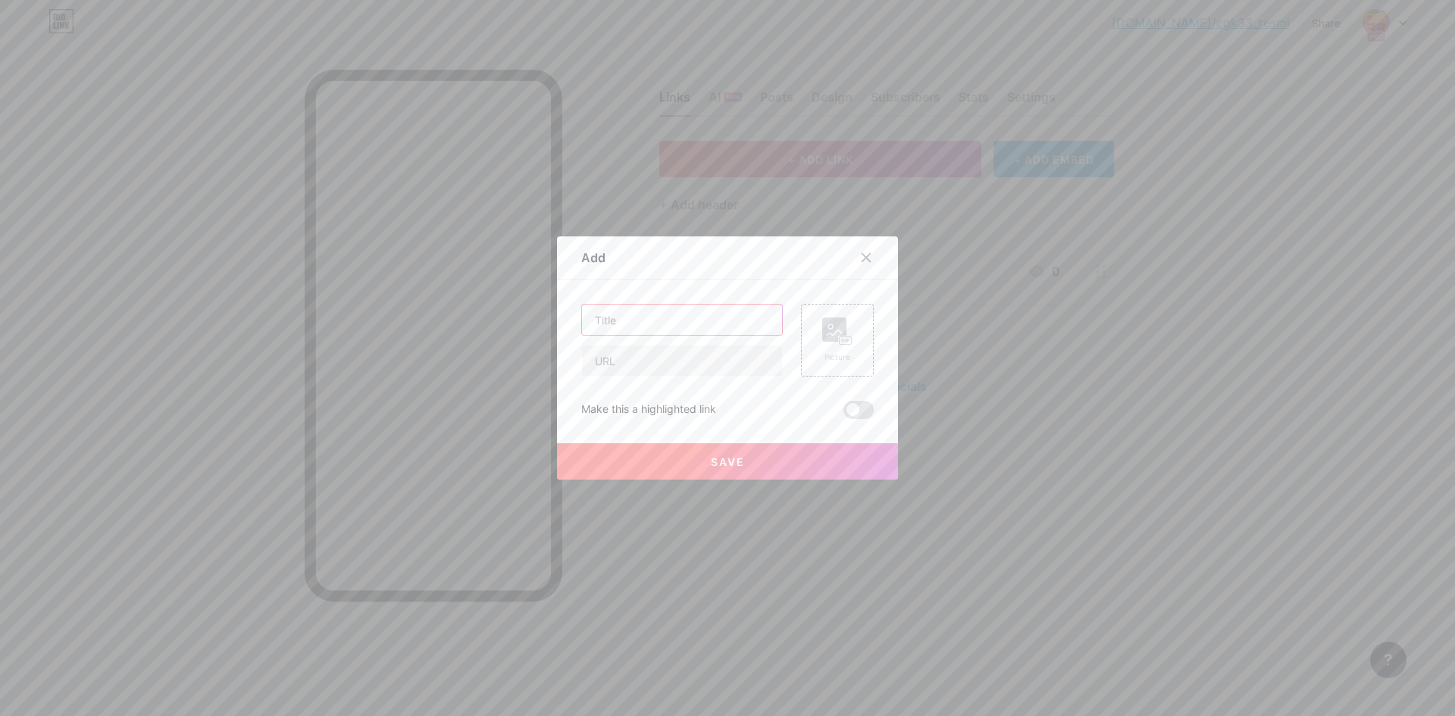
drag, startPoint x: 706, startPoint y: 323, endPoint x: 711, endPoint y: 339, distance: 16.8
click at [709, 318] on input "text" at bounding box center [682, 320] width 200 height 30
click at [661, 325] on input "text" at bounding box center [682, 320] width 200 height 30
type input "DAFTAR CGK33"
click at [722, 371] on input "text" at bounding box center [682, 361] width 200 height 30
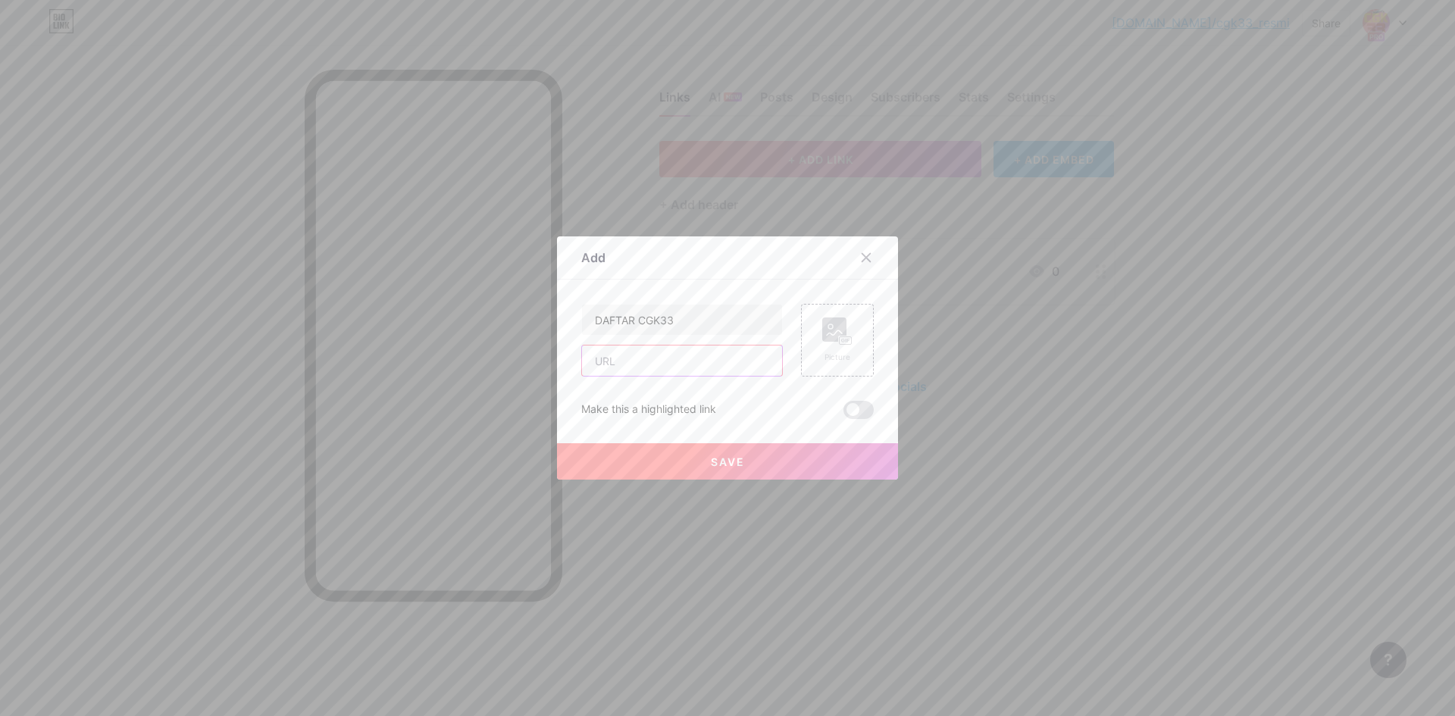
paste input "[URL][DOMAIN_NAME]"
type input "[URL][DOMAIN_NAME]"
click at [837, 344] on icon at bounding box center [837, 331] width 30 height 28
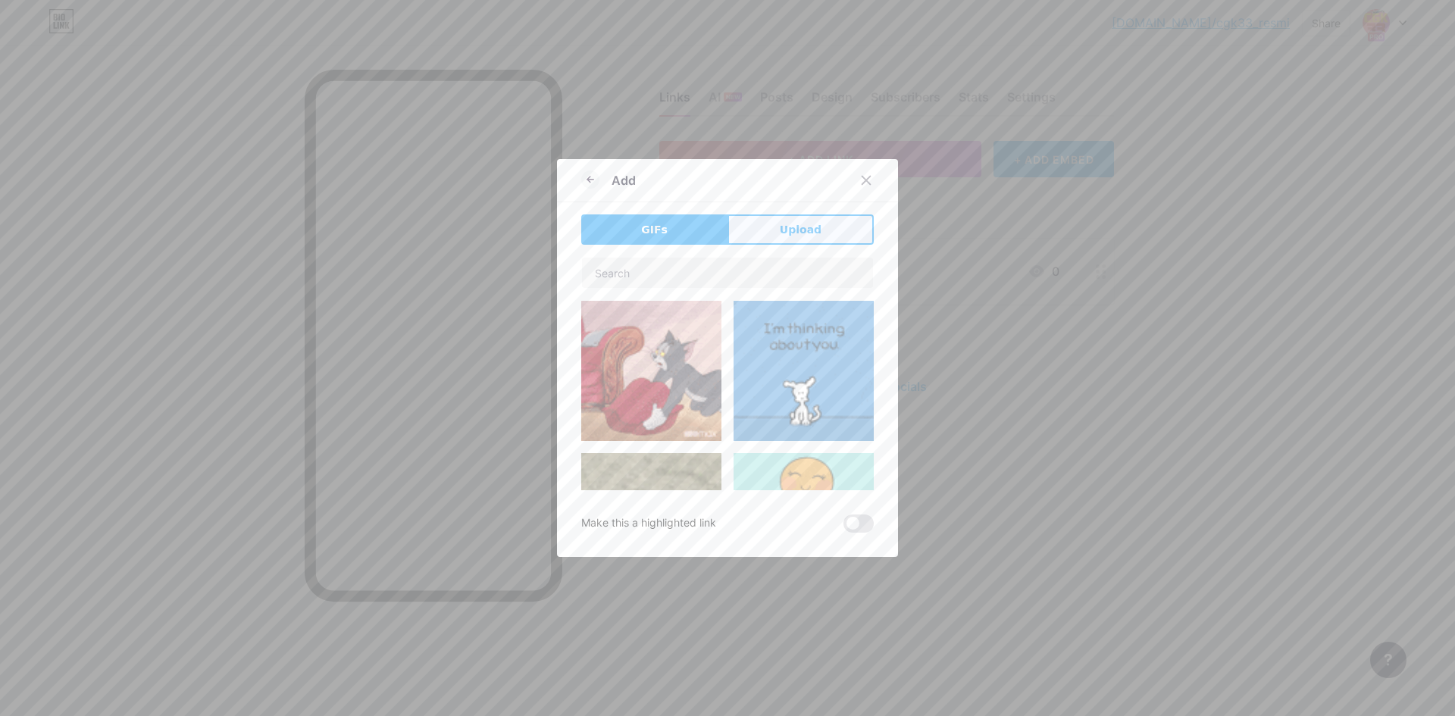
click at [780, 230] on button "Upload" at bounding box center [800, 229] width 146 height 30
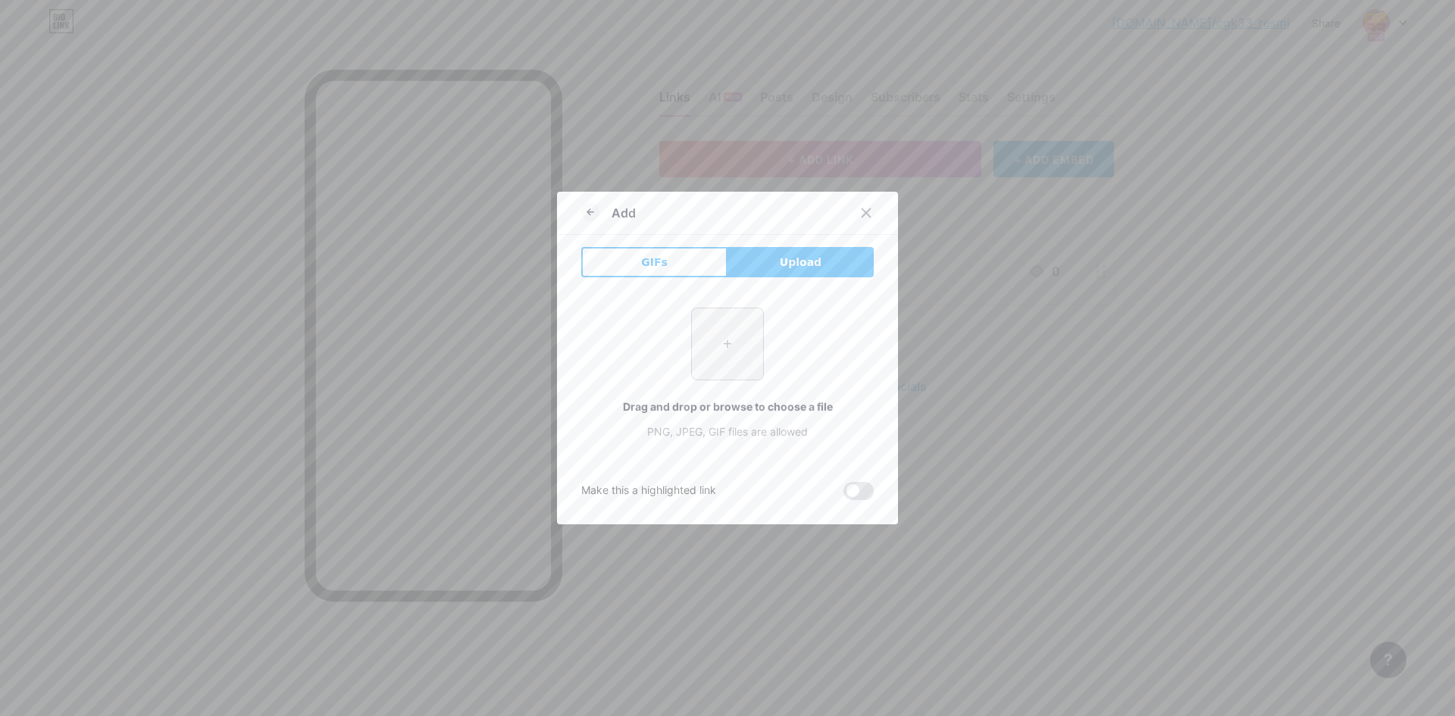
click at [725, 336] on input "file" at bounding box center [727, 343] width 71 height 71
type input "C:\fakepath\HYJhSI9.gif"
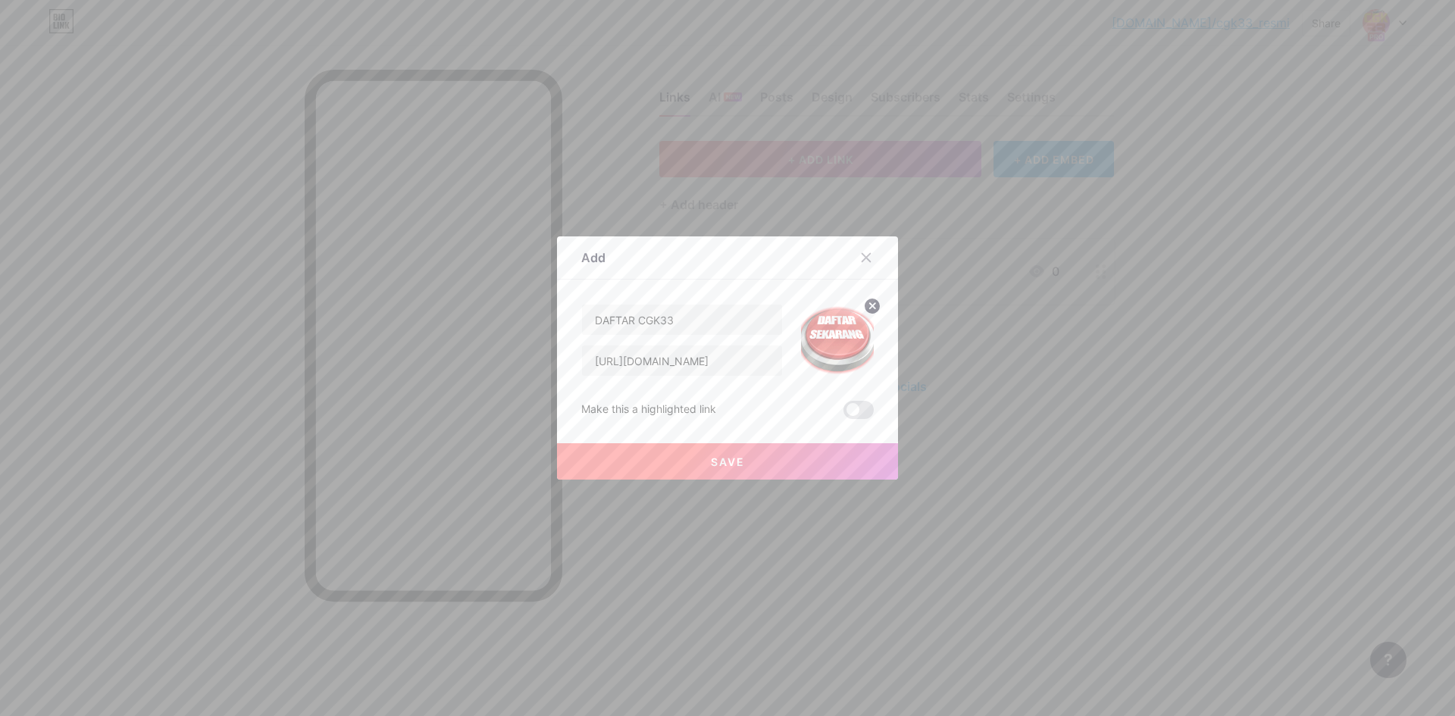
click at [736, 458] on span "Save" at bounding box center [728, 461] width 34 height 13
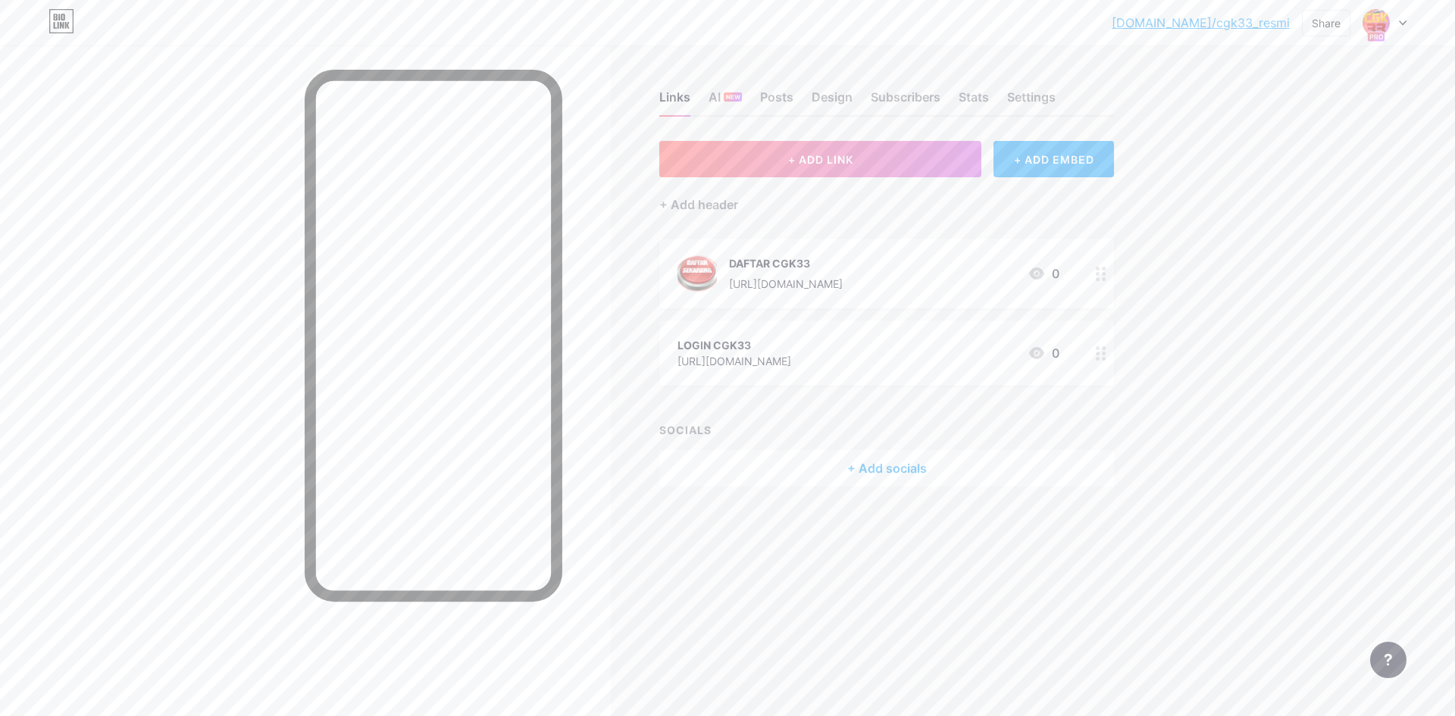
drag, startPoint x: 902, startPoint y: 349, endPoint x: 899, endPoint y: 280, distance: 69.0
click at [899, 280] on span "DAFTAR CGK33 [URL][DOMAIN_NAME] 0 LOGIN CGK33 [URL][DOMAIN_NAME] 0" at bounding box center [886, 312] width 455 height 147
click at [910, 213] on div "+ Add header" at bounding box center [886, 195] width 455 height 37
click at [844, 155] on span "+ ADD LINK" at bounding box center [820, 159] width 65 height 13
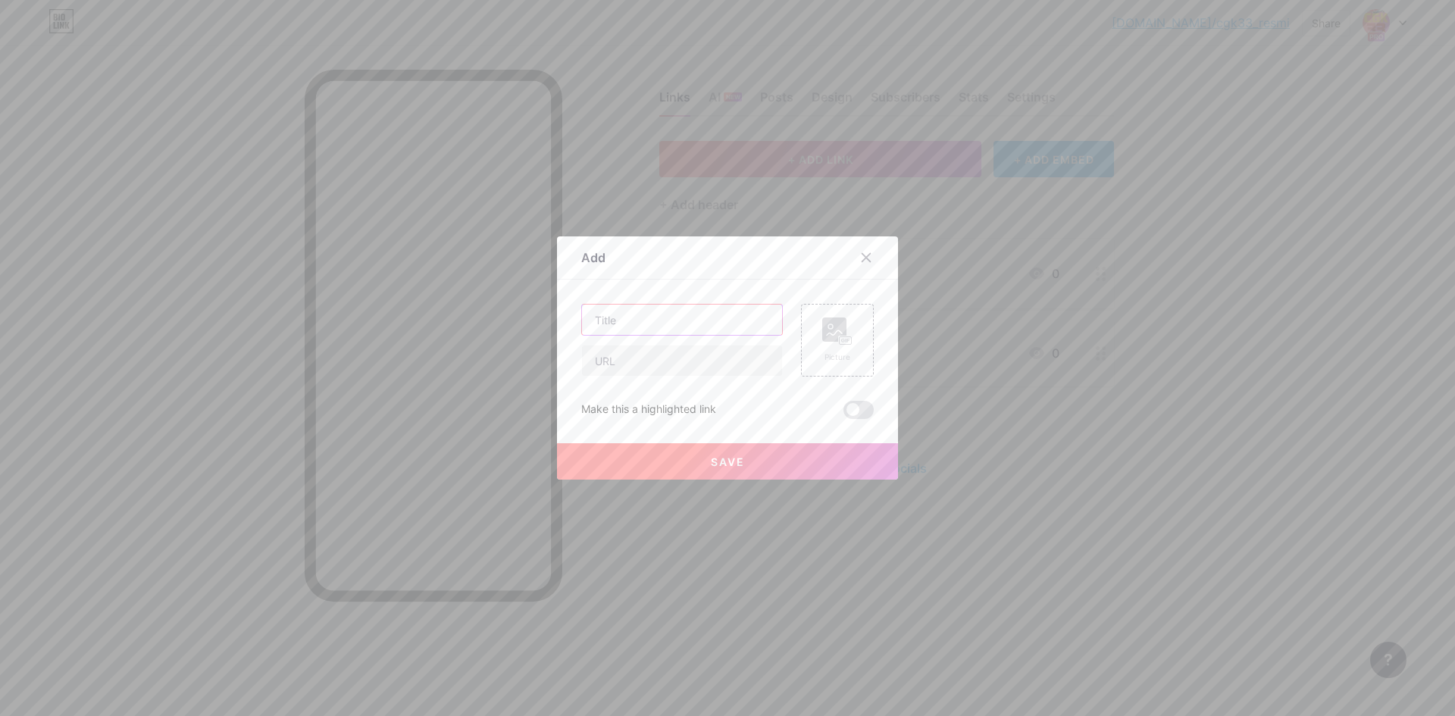
click at [699, 327] on input "text" at bounding box center [682, 320] width 200 height 30
type input "RTP CGK33"
click at [837, 327] on rect at bounding box center [834, 329] width 24 height 24
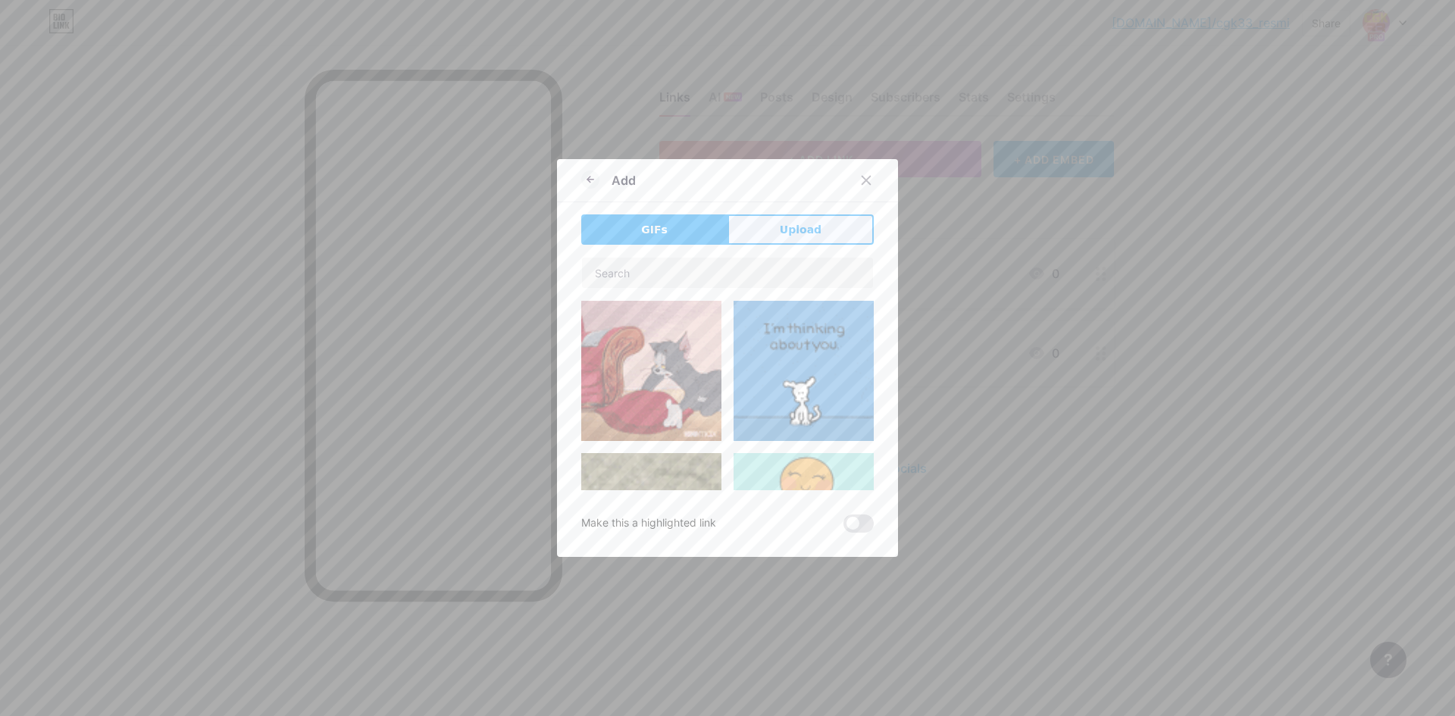
click at [807, 230] on span "Upload" at bounding box center [801, 230] width 42 height 16
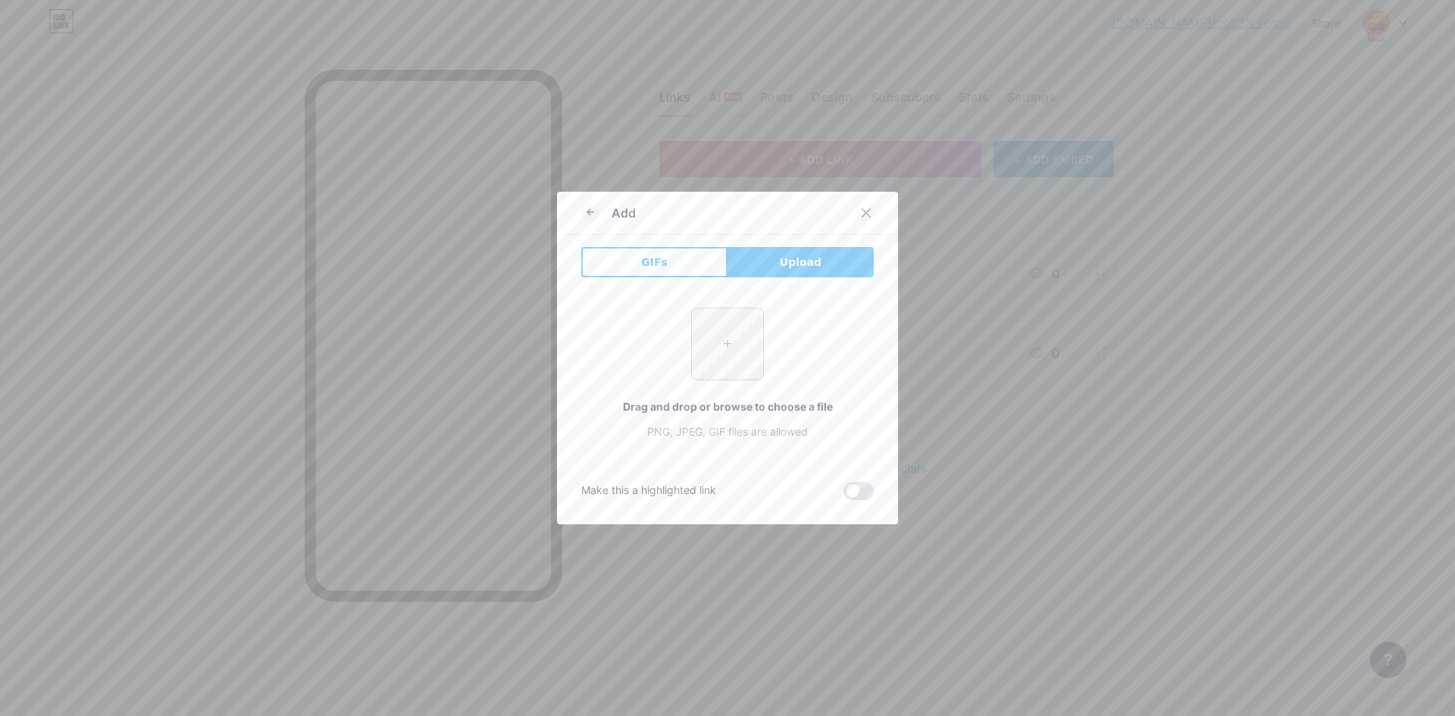
click at [721, 328] on input "file" at bounding box center [727, 343] width 71 height 71
type input "C:\fakepath\ERTEPE.gif"
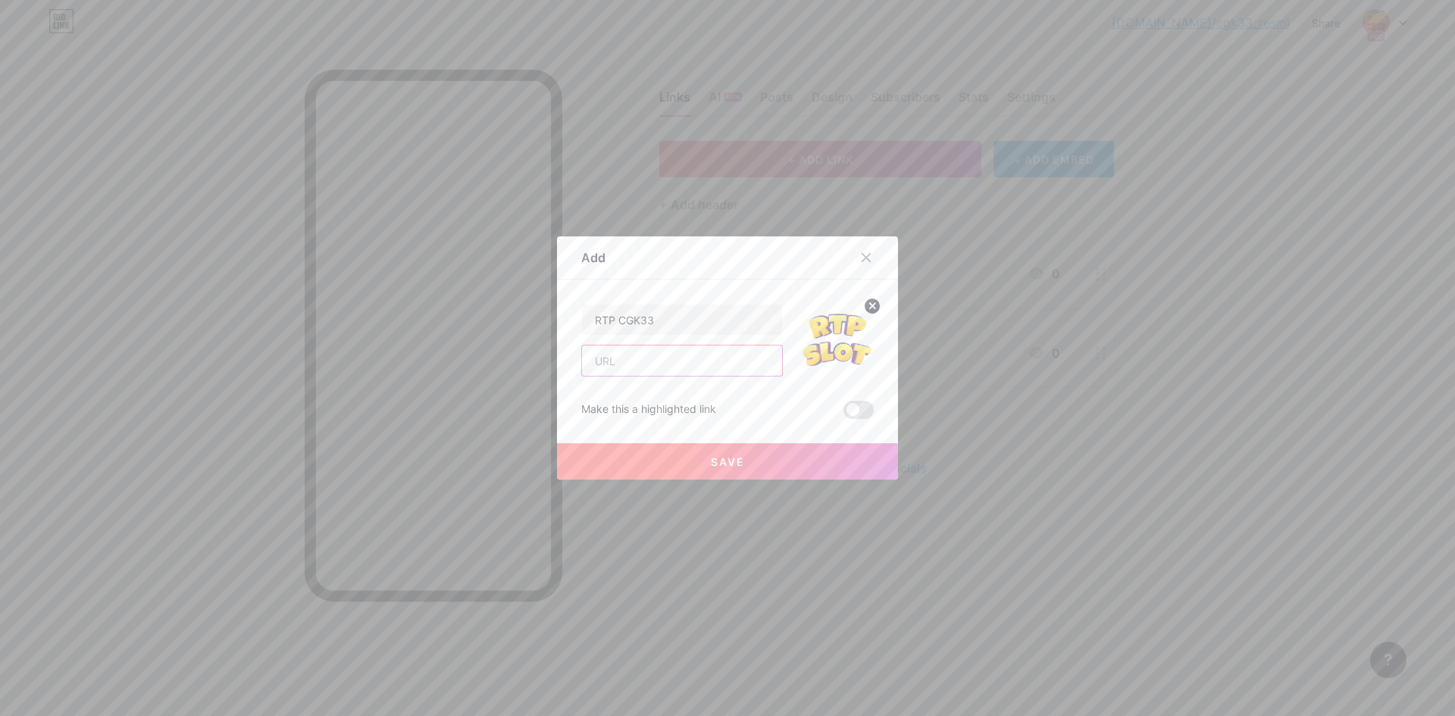
click at [680, 361] on input "text" at bounding box center [682, 361] width 200 height 30
paste input "[URL][DOMAIN_NAME]"
type input "[URL][DOMAIN_NAME]"
click at [727, 452] on button "Save" at bounding box center [727, 461] width 341 height 36
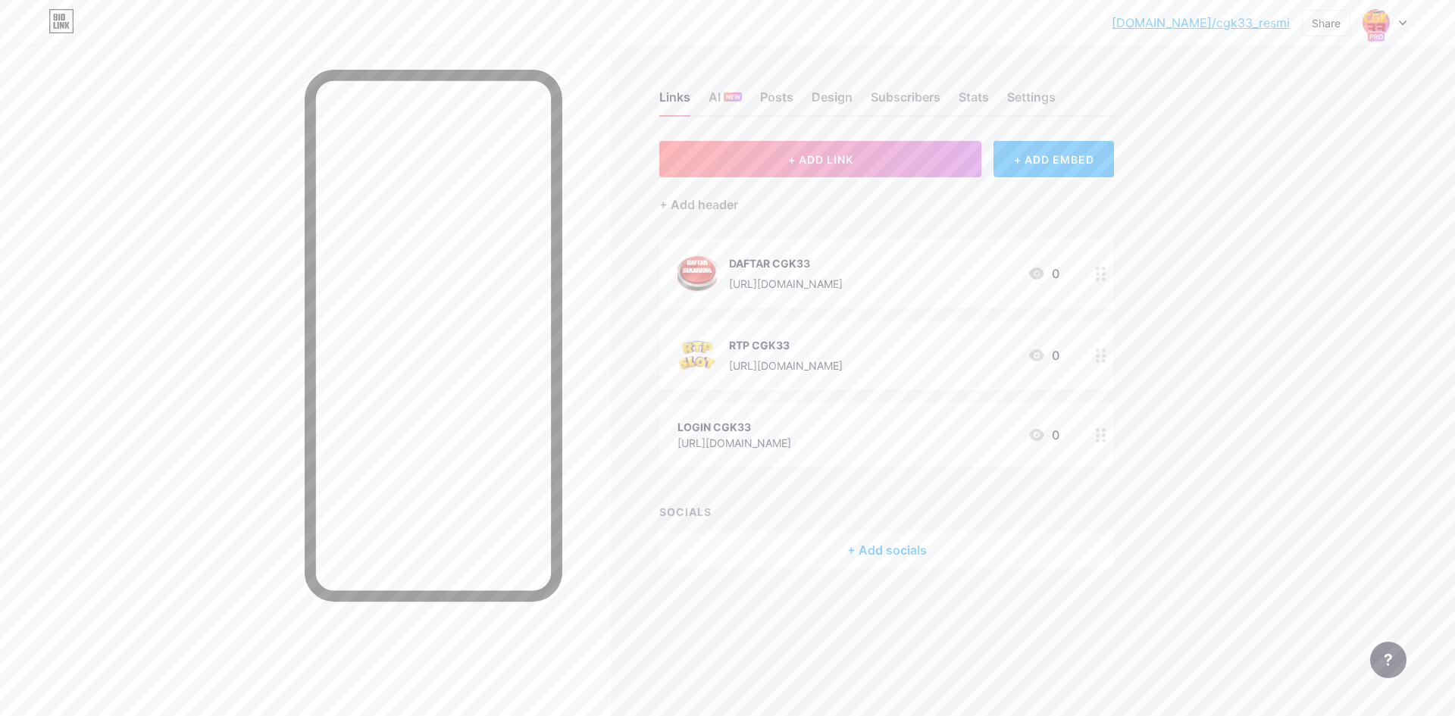
click at [1037, 432] on icon at bounding box center [1036, 435] width 18 height 18
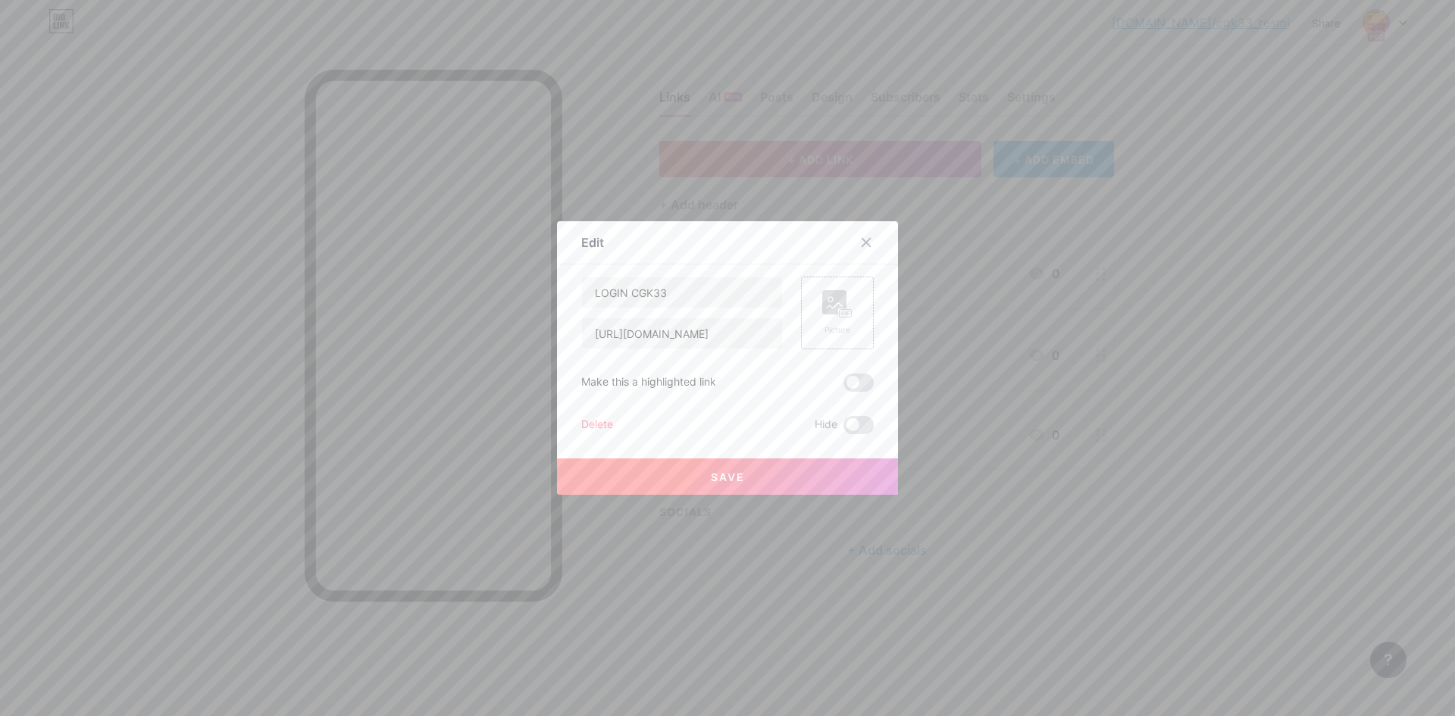
click at [816, 311] on div "Picture" at bounding box center [837, 313] width 73 height 73
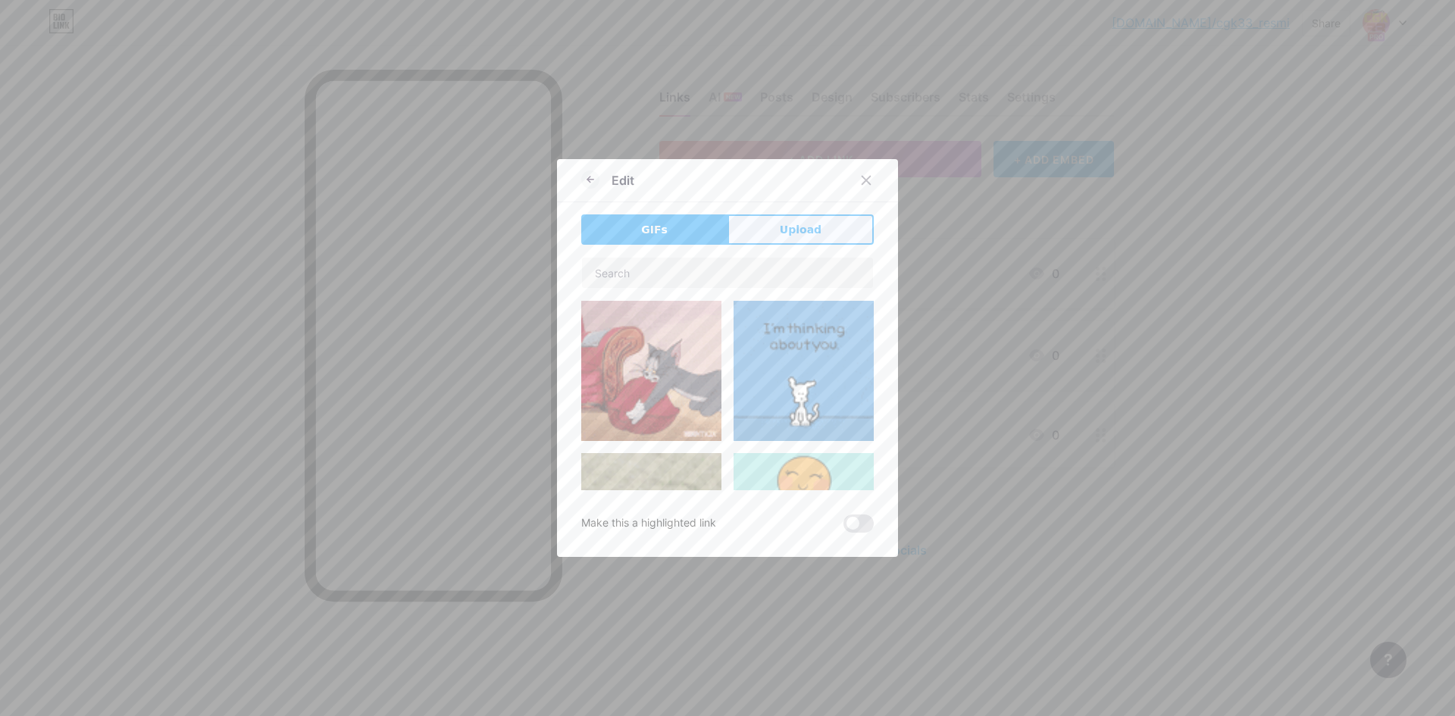
click at [803, 228] on span "Upload" at bounding box center [801, 230] width 42 height 16
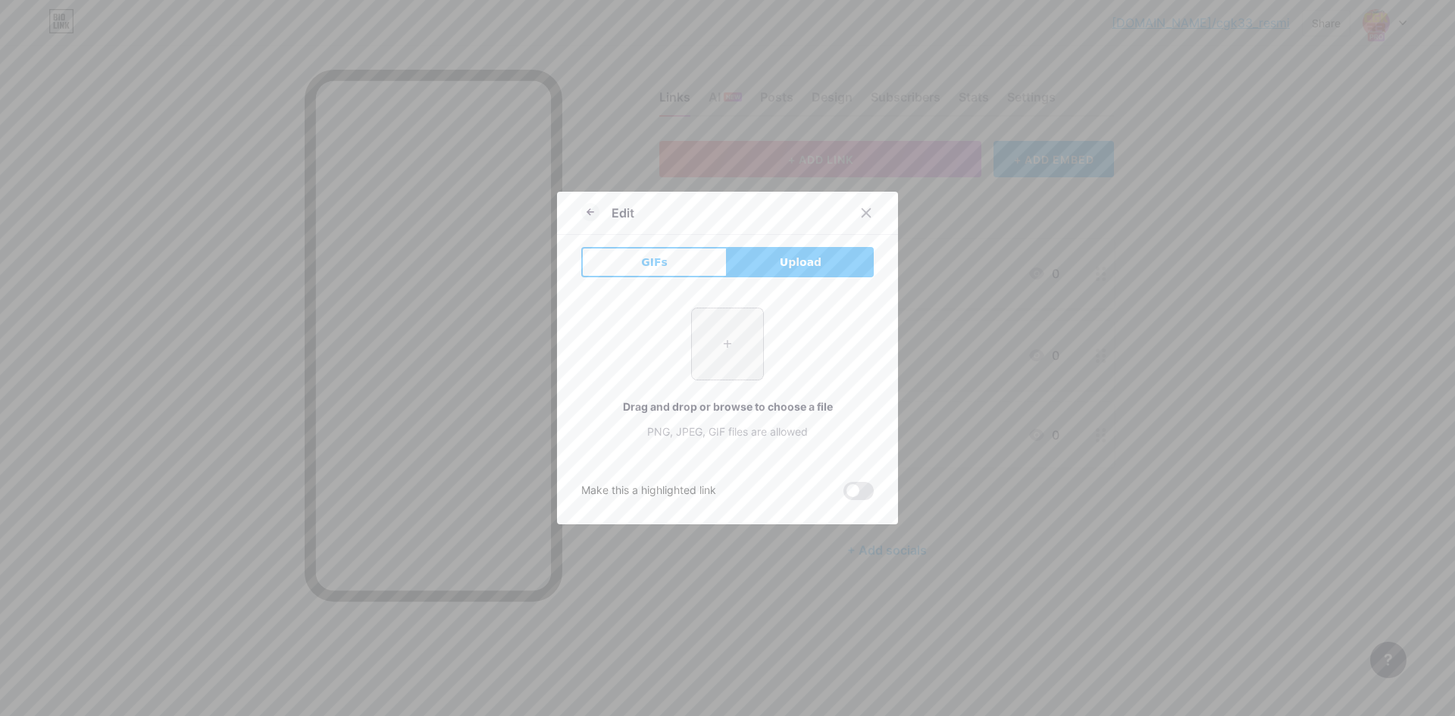
click at [726, 366] on input "file" at bounding box center [727, 343] width 71 height 71
type input "C:\fakepath\17905775.gif"
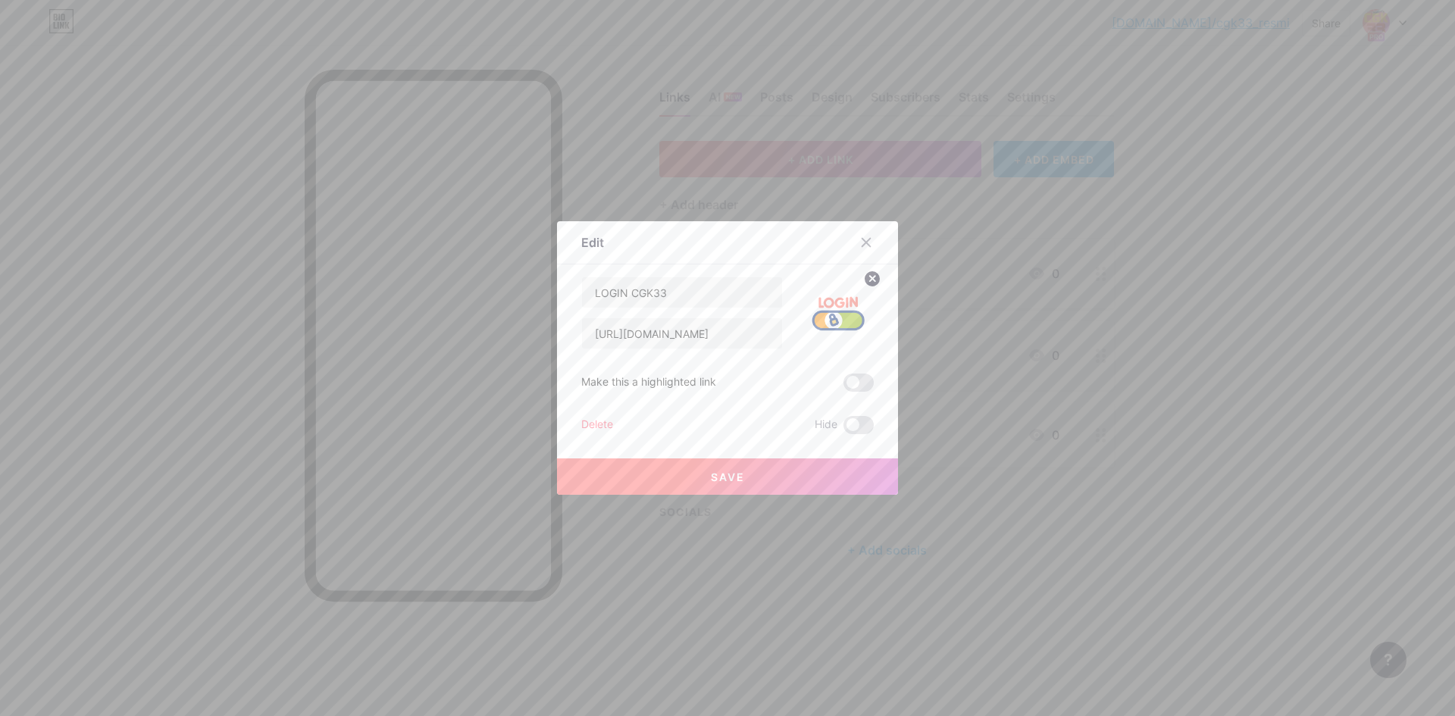
click at [771, 471] on button "Save" at bounding box center [727, 476] width 341 height 36
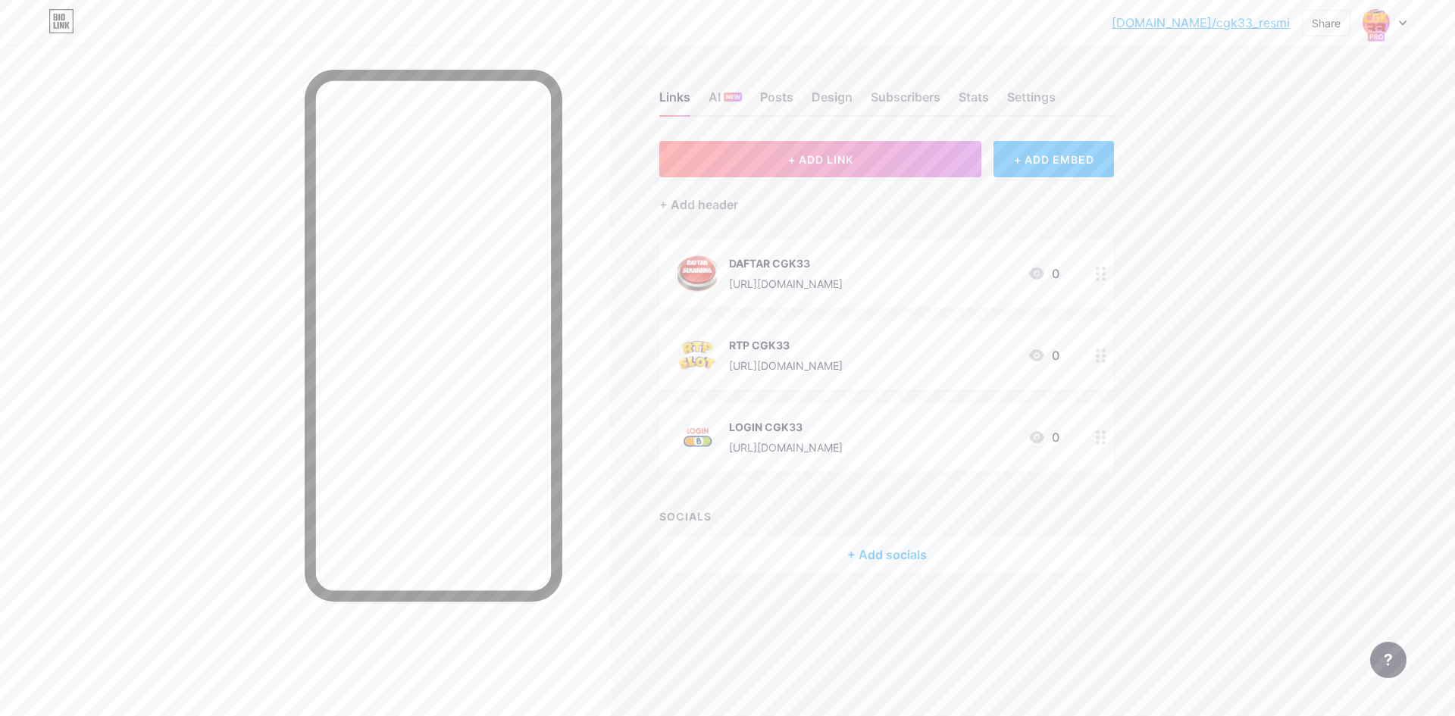
click at [1067, 161] on div "+ ADD EMBED" at bounding box center [1053, 159] width 120 height 36
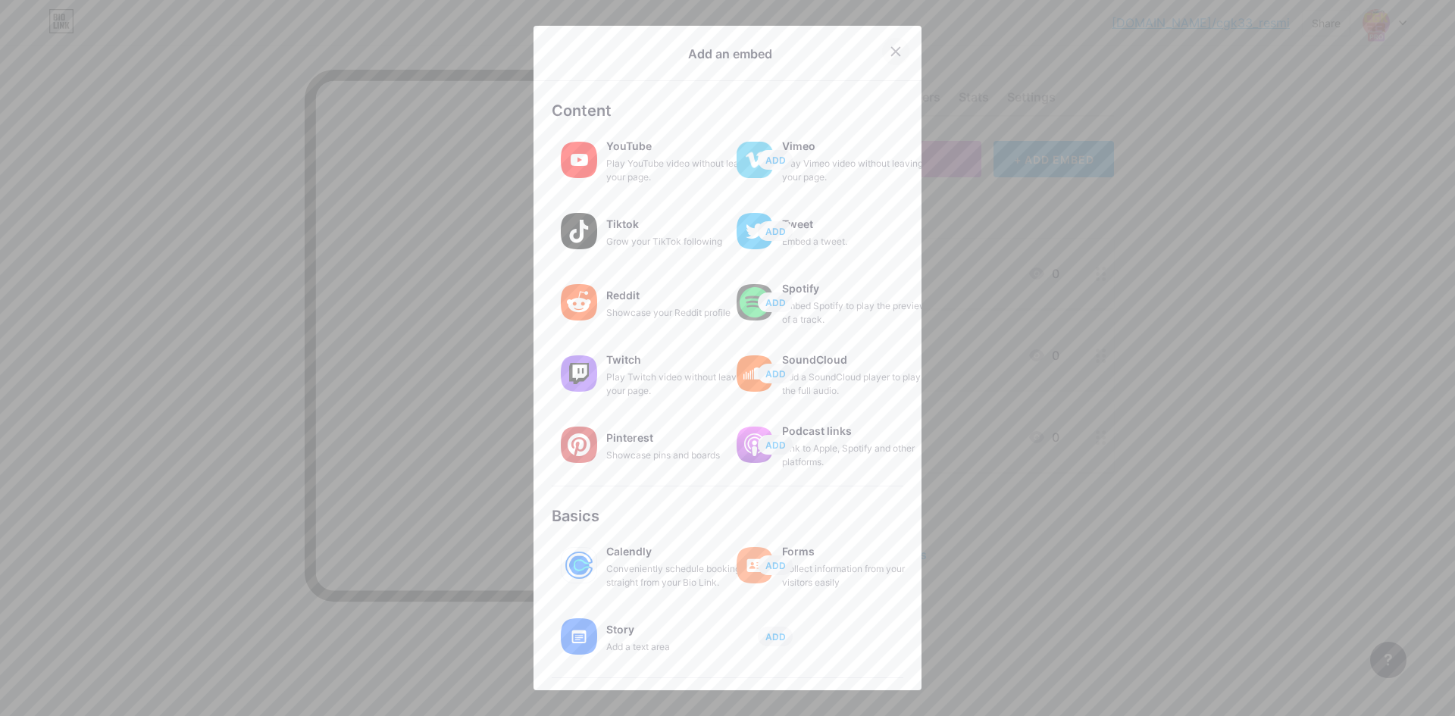
click at [899, 44] on div at bounding box center [895, 51] width 27 height 27
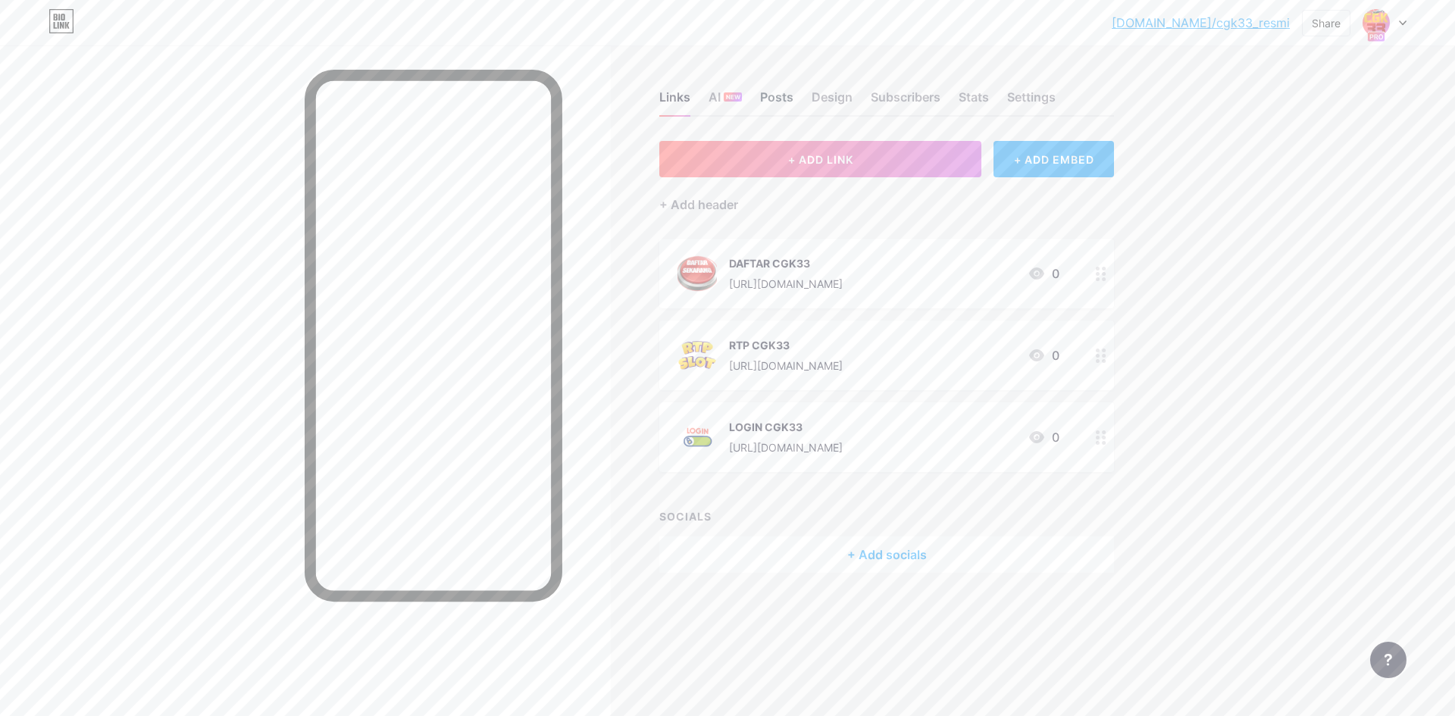
click at [777, 92] on div "Posts" at bounding box center [776, 101] width 33 height 27
click at [843, 93] on div "Design" at bounding box center [831, 101] width 41 height 27
click at [919, 98] on div "Subscribers" at bounding box center [906, 101] width 70 height 27
click at [975, 95] on div "Stats" at bounding box center [973, 101] width 30 height 27
click at [1045, 102] on div "Settings" at bounding box center [1031, 101] width 48 height 27
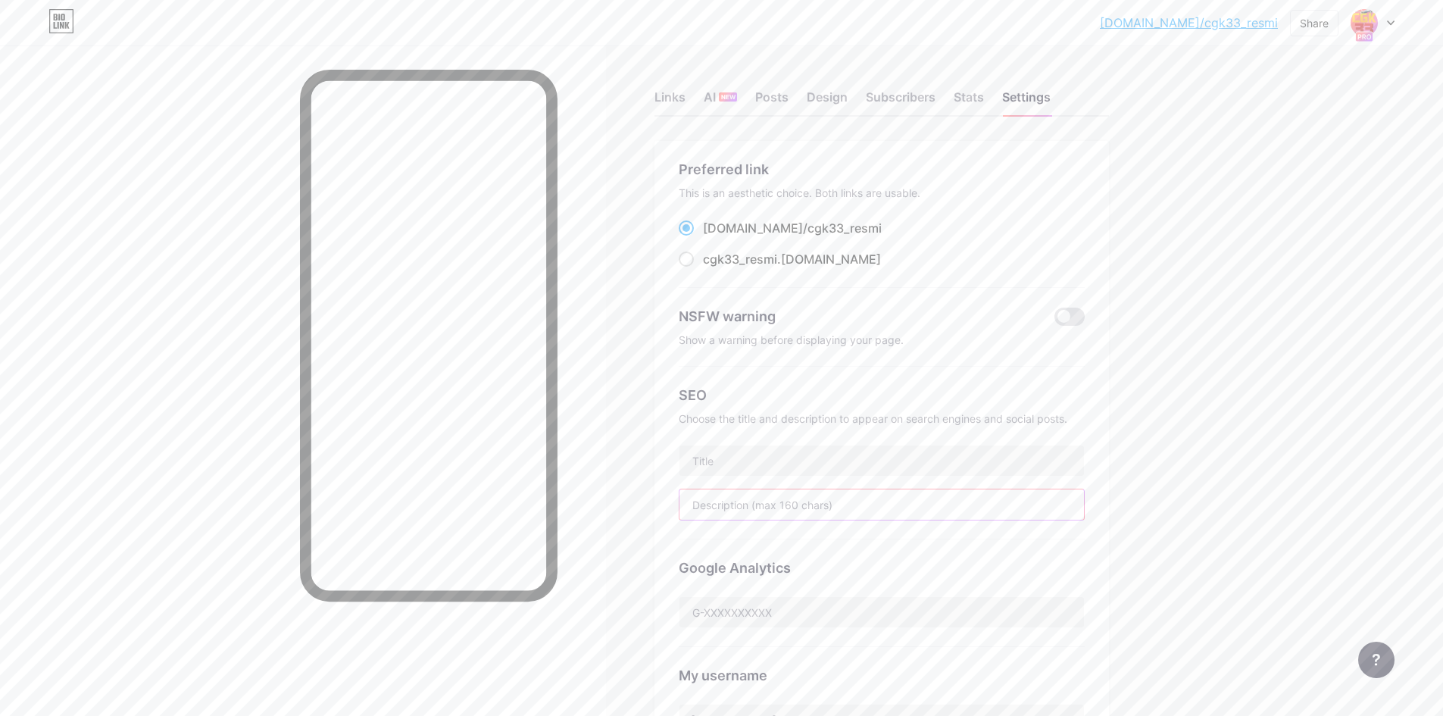
click at [764, 505] on input "text" at bounding box center [882, 504] width 405 height 30
paste input "CGK33_Resmi adalah akses utama ke program hadiah harian dan update terbaru untu…"
click at [833, 509] on input "CGK33_Resmi adalah akses utama ke program hadiah harian dan update terbaru untu…" at bounding box center [882, 504] width 405 height 30
paste input "akses utama ke program hadiah harian dan update terbaru untuk member aktif. Kli…"
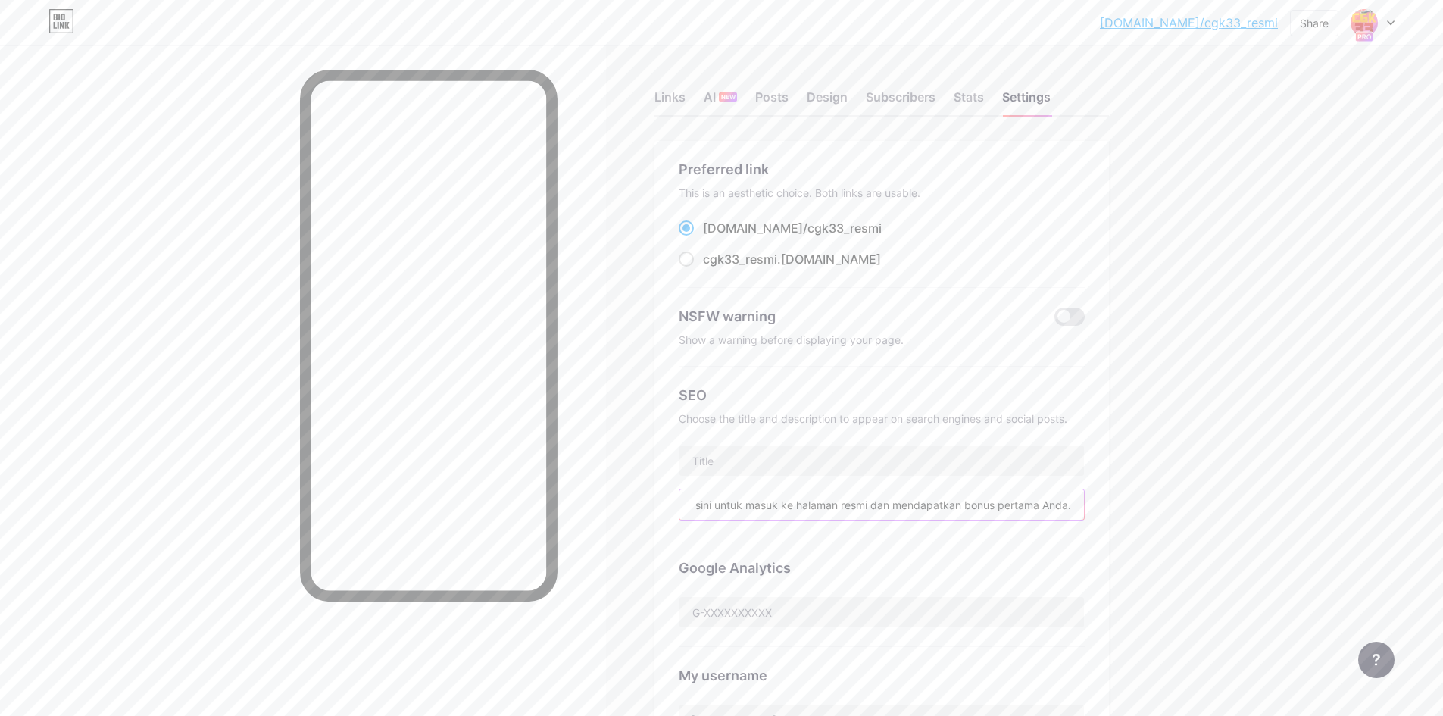
type input "akses utama ke program hadiah harian dan update terbaru untuk member aktif. Kli…"
click at [754, 460] on input "text" at bounding box center [882, 461] width 405 height 30
paste input "CGK33_Resmi"
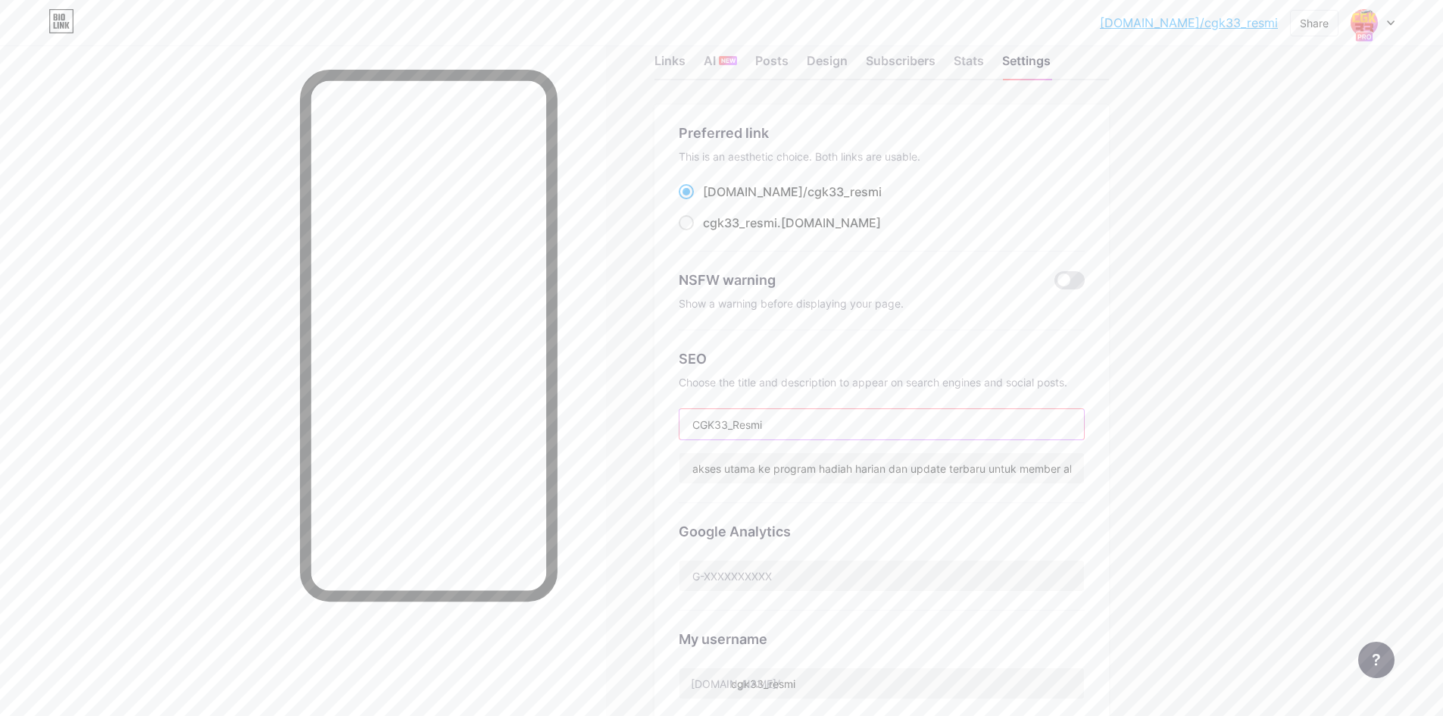
scroll to position [76, 0]
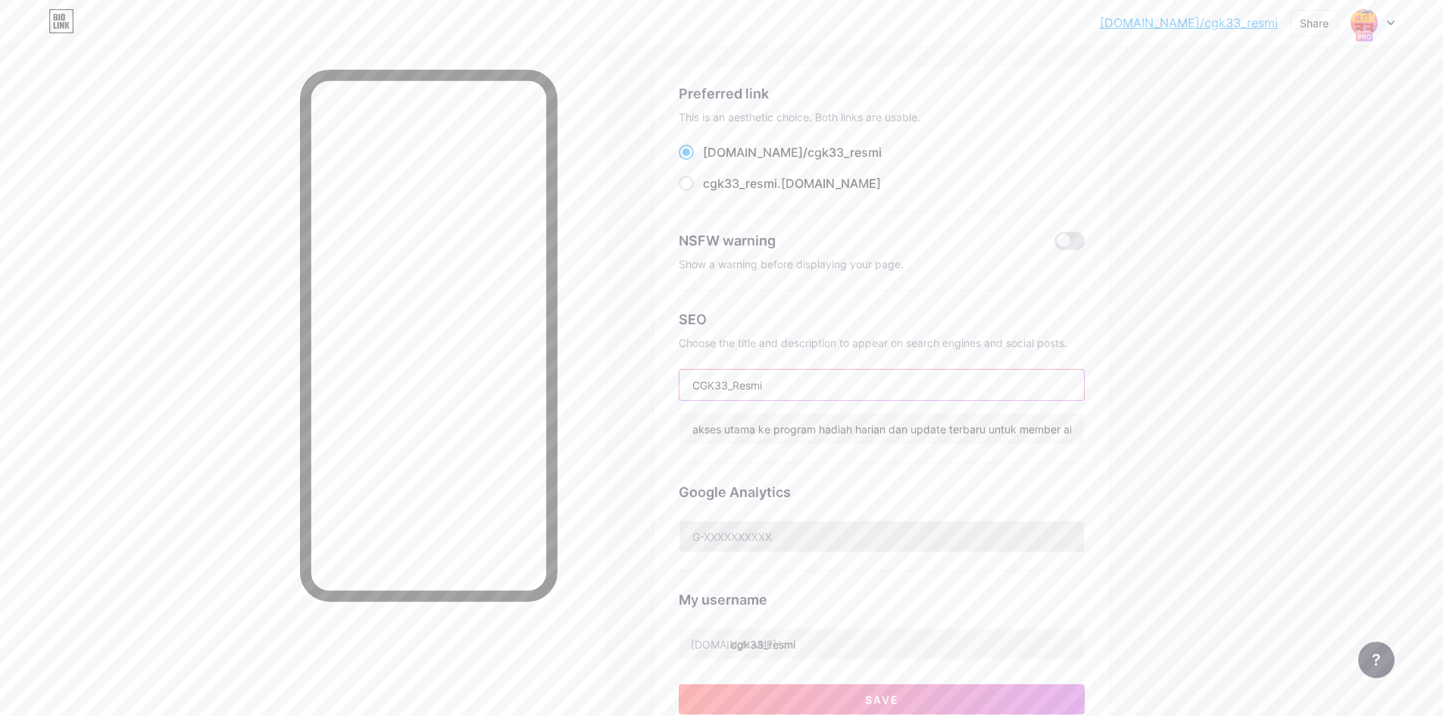
type input "CGK33_Resmi"
click at [780, 539] on input "text" at bounding box center [882, 536] width 405 height 30
click at [1072, 239] on span at bounding box center [1070, 241] width 30 height 18
click at [1055, 245] on input "checkbox" at bounding box center [1055, 245] width 0 height 0
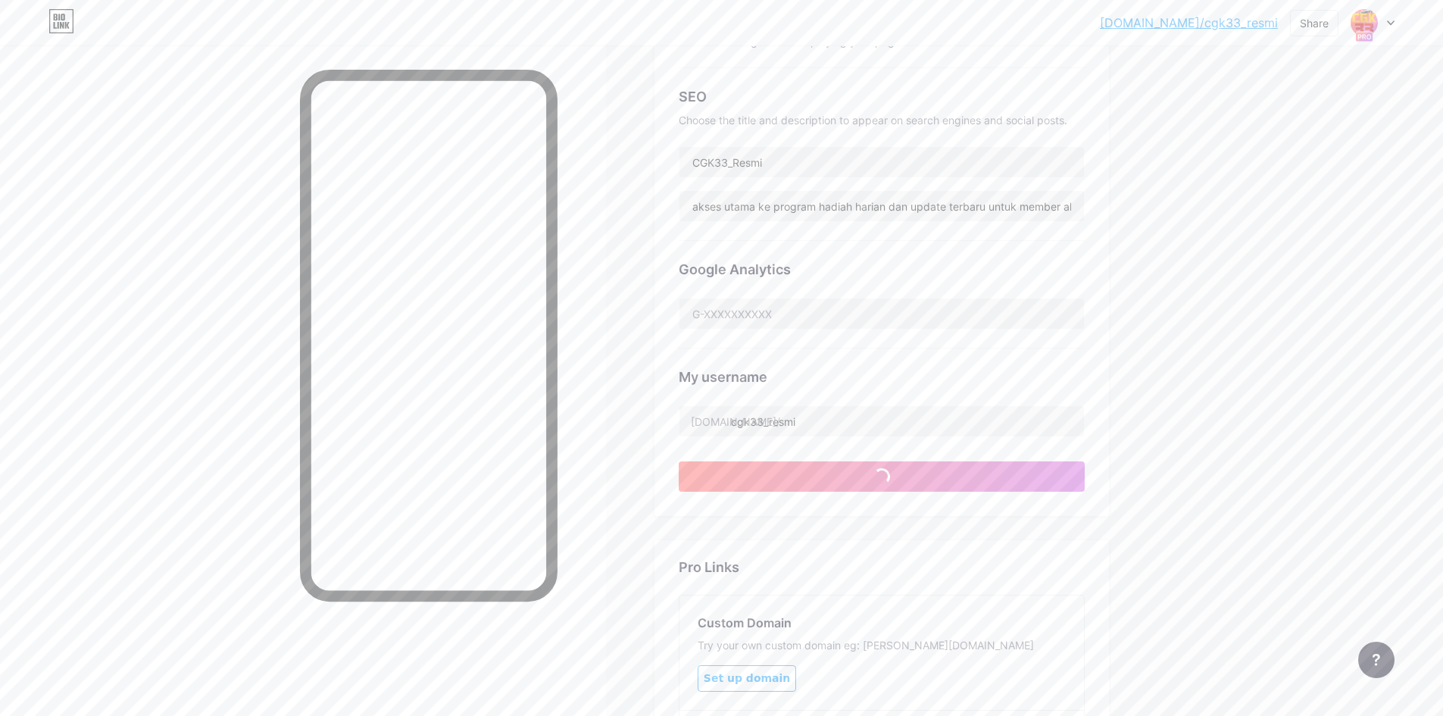
scroll to position [303, 0]
click at [776, 306] on input "text" at bounding box center [882, 309] width 405 height 30
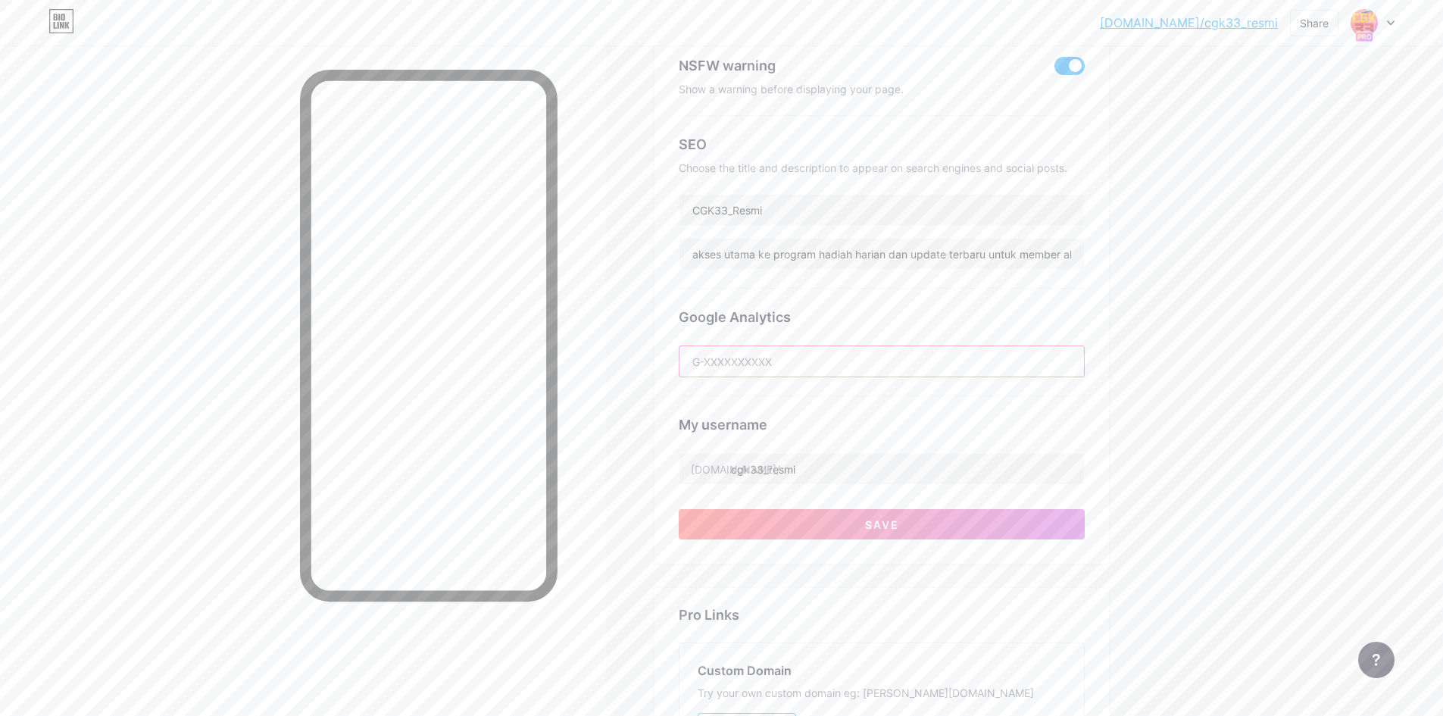
scroll to position [232, 0]
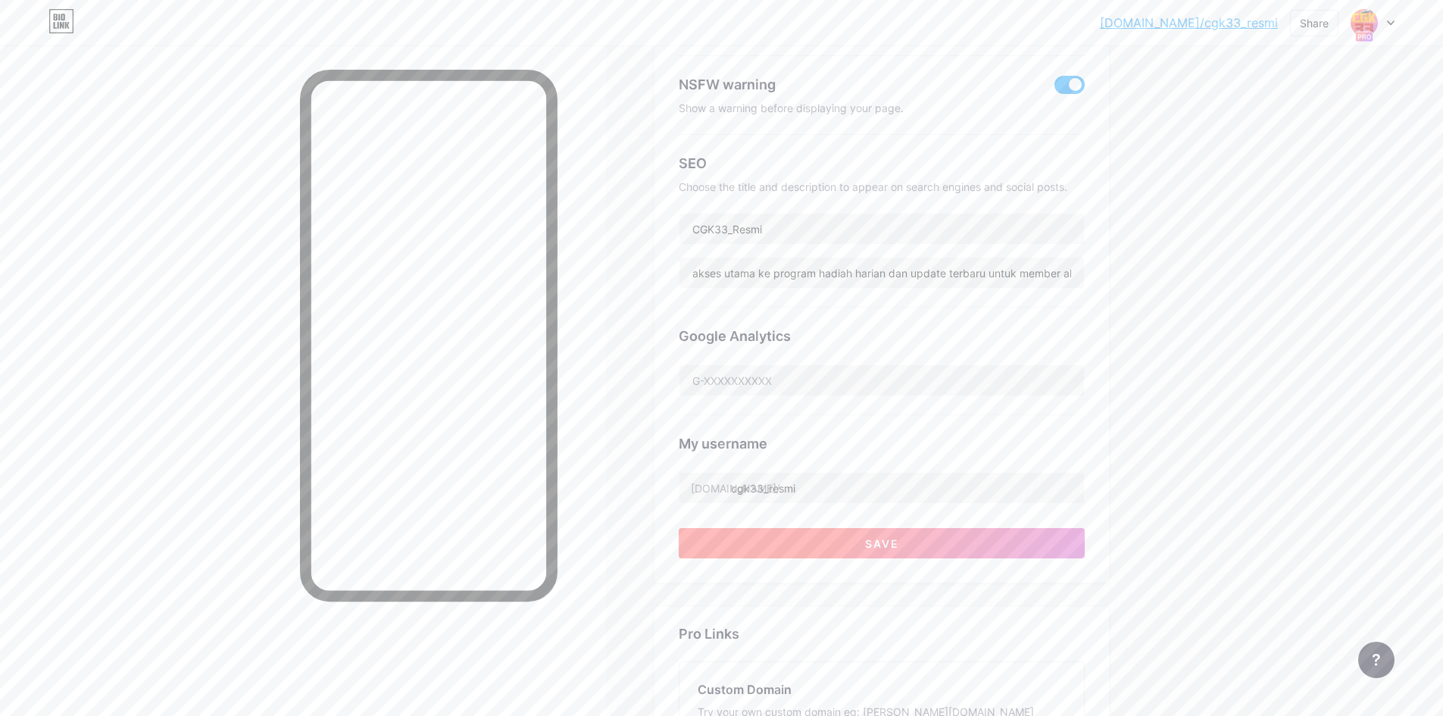
click at [850, 532] on button "Save" at bounding box center [882, 543] width 406 height 30
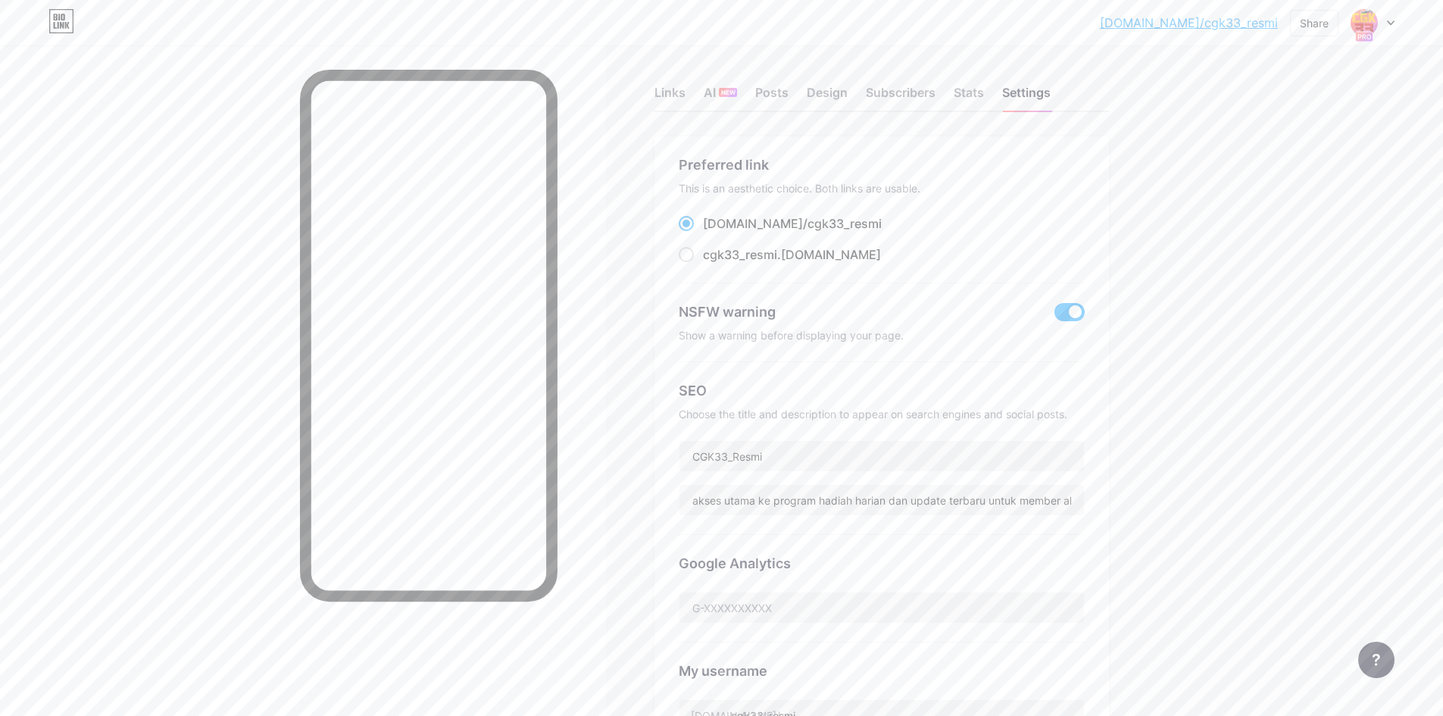
scroll to position [383, 0]
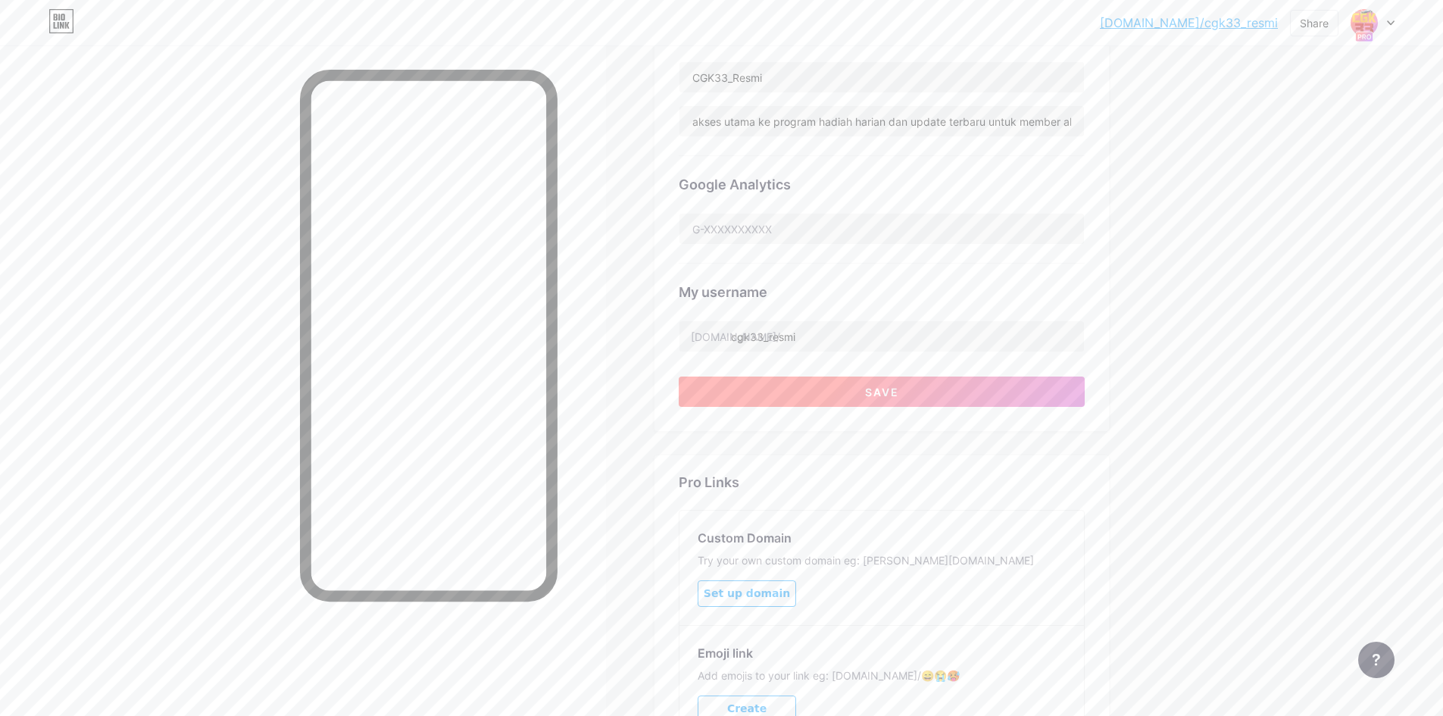
click at [898, 391] on span "Save" at bounding box center [882, 392] width 34 height 13
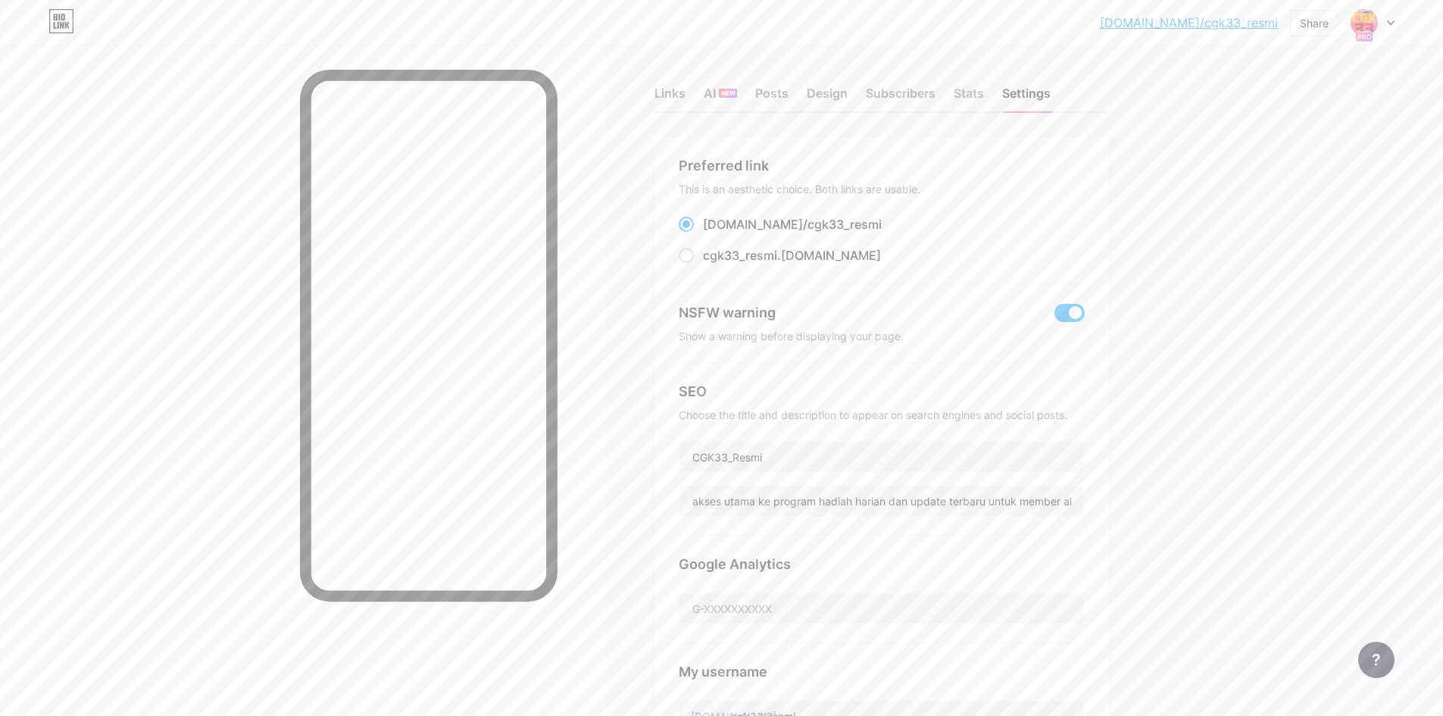
scroll to position [0, 0]
click at [970, 94] on div "Stats" at bounding box center [969, 101] width 30 height 27
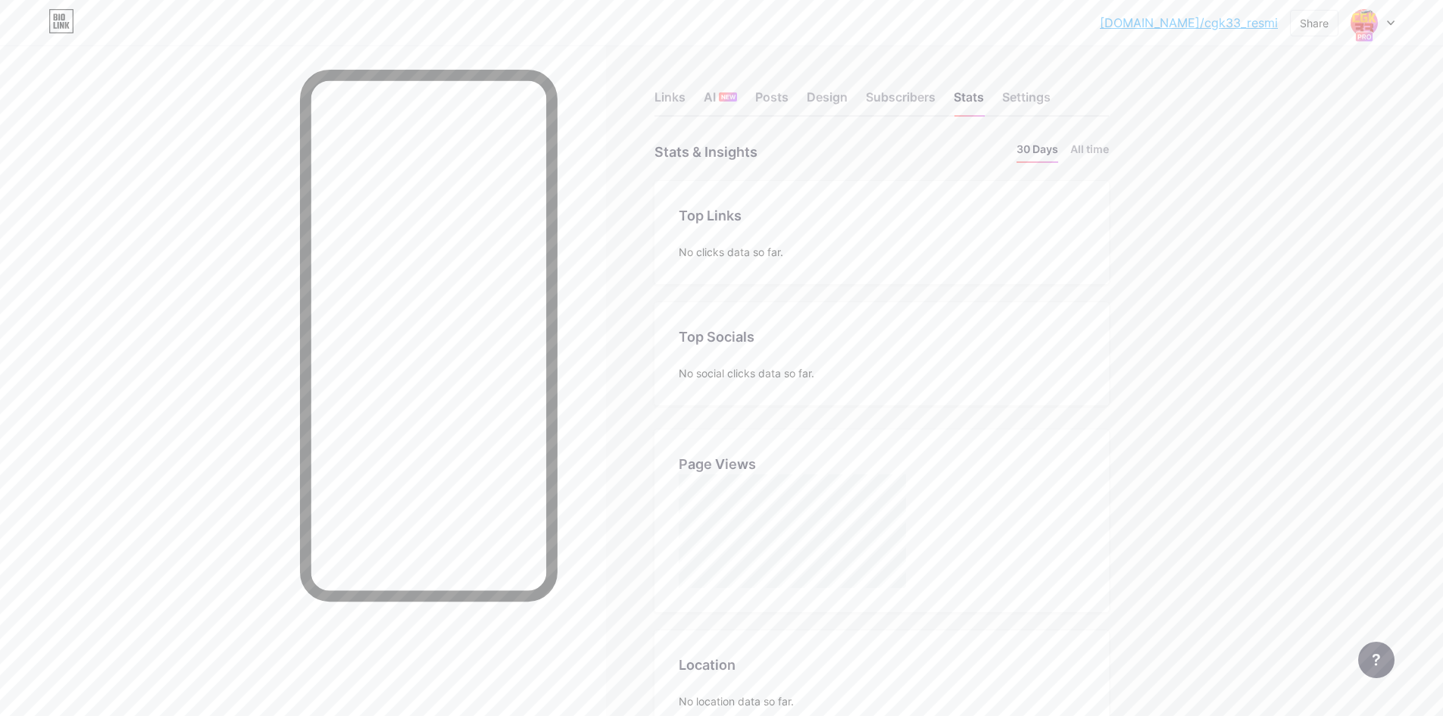
click at [718, 252] on div "No clicks data so far." at bounding box center [882, 252] width 406 height 16
click at [835, 98] on div "Design" at bounding box center [827, 101] width 41 height 27
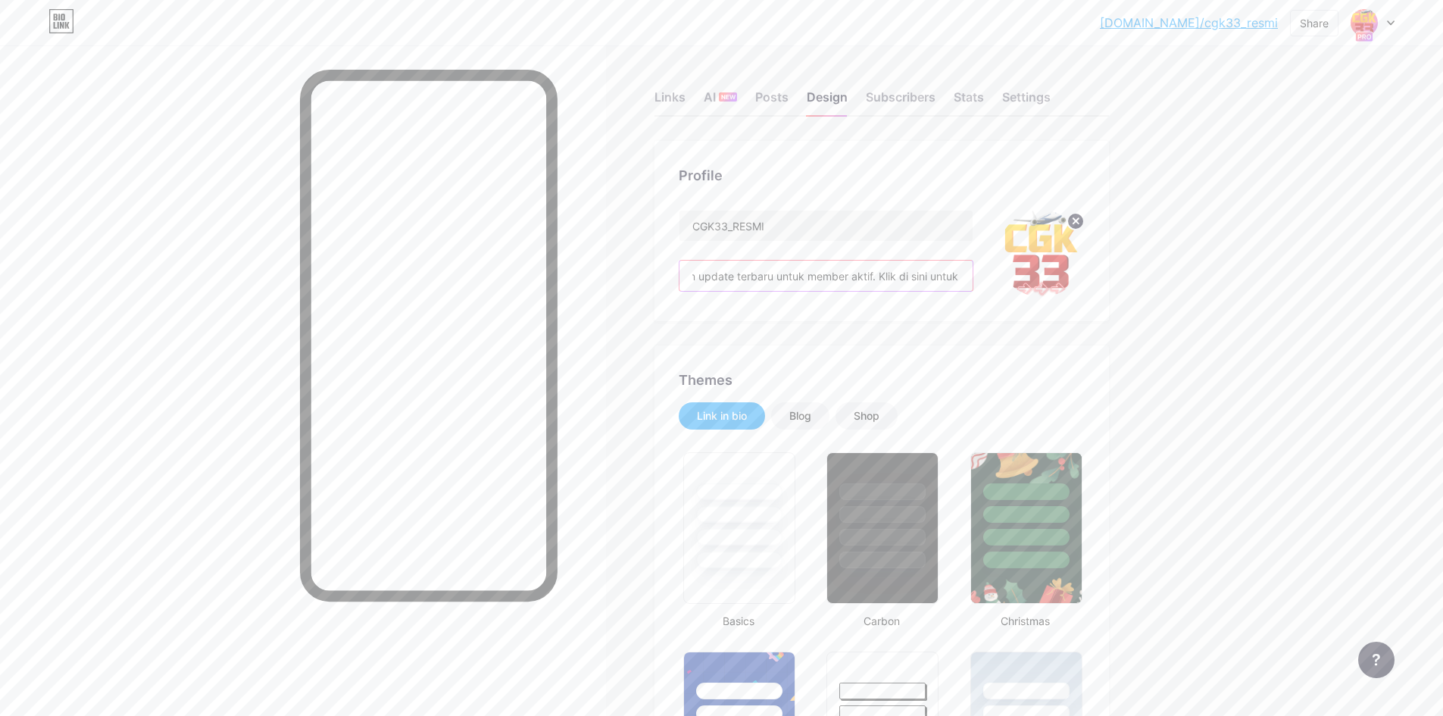
scroll to position [0, 652]
drag, startPoint x: 929, startPoint y: 274, endPoint x: 1043, endPoint y: 285, distance: 114.2
click at [1043, 285] on div "CGK33_RESMI CGK33_Resmi adalah akses utama ke program hadiah harian dan update …" at bounding box center [882, 253] width 406 height 87
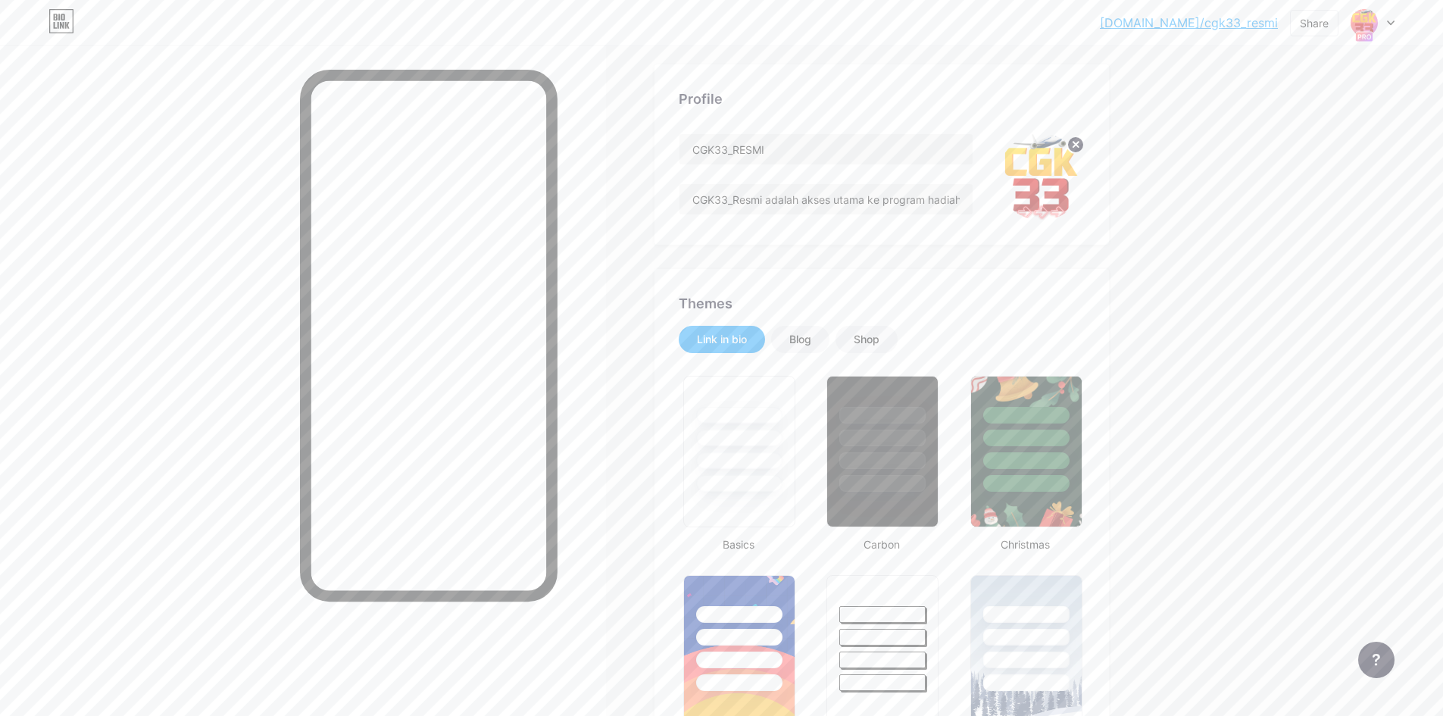
scroll to position [76, 0]
drag, startPoint x: 100, startPoint y: 170, endPoint x: 149, endPoint y: 38, distance: 141.2
click at [100, 170] on div at bounding box center [303, 403] width 606 height 716
